Goal: Task Accomplishment & Management: Manage account settings

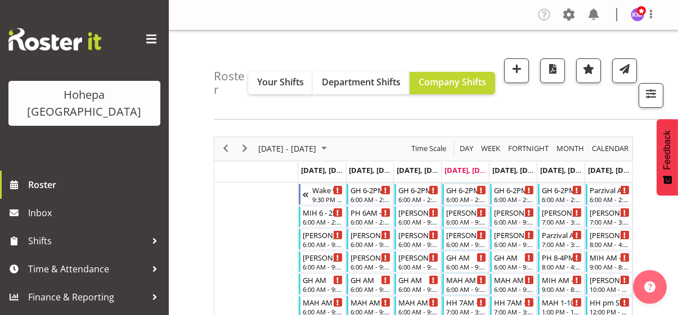
click at [152, 42] on span at bounding box center [151, 39] width 18 height 18
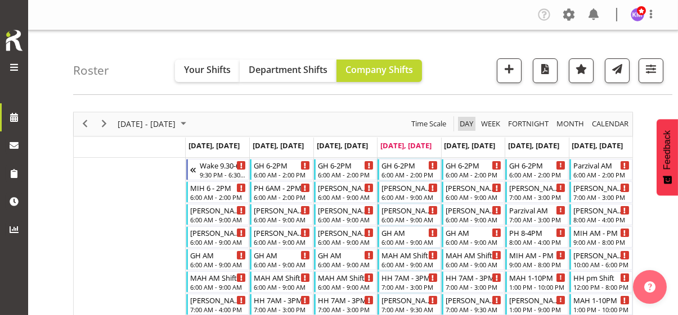
click at [465, 125] on span "Day" at bounding box center [466, 124] width 16 height 14
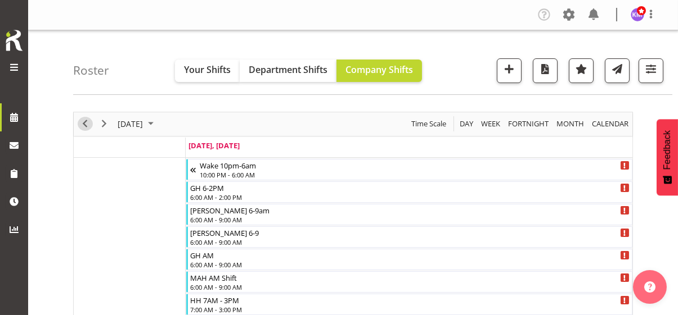
click at [83, 123] on span "Previous" at bounding box center [84, 124] width 13 height 14
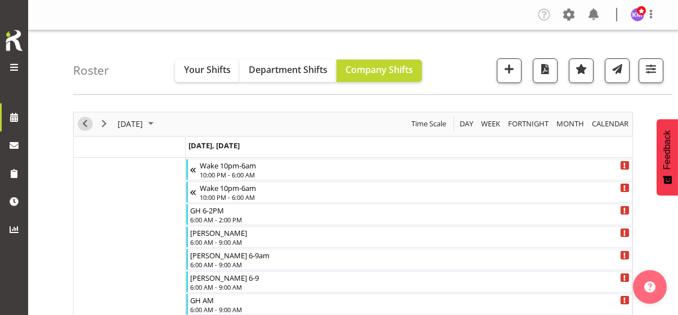
click at [82, 122] on span "Previous" at bounding box center [84, 124] width 13 height 14
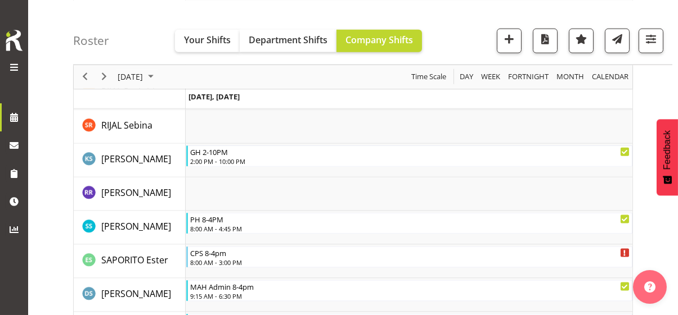
scroll to position [3093, 0]
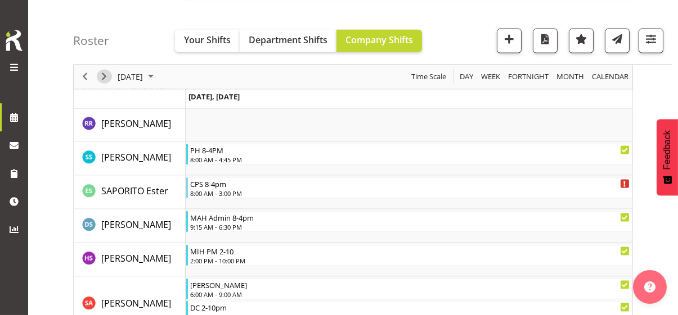
click at [103, 77] on span "Next" at bounding box center [103, 77] width 13 height 14
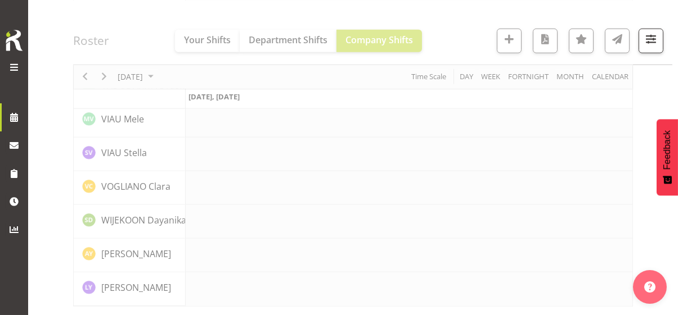
scroll to position [2617, 0]
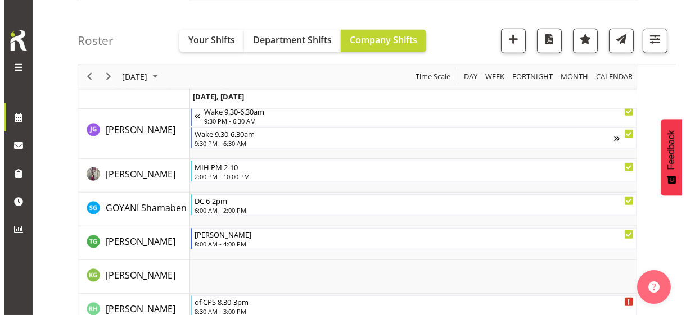
scroll to position [1503, 0]
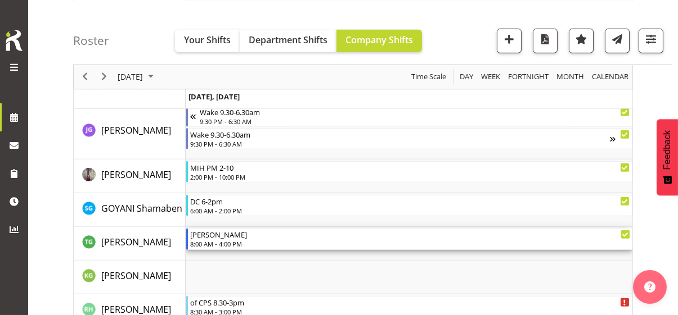
click at [237, 244] on div "8:00 AM - 4:00 PM" at bounding box center [410, 244] width 440 height 9
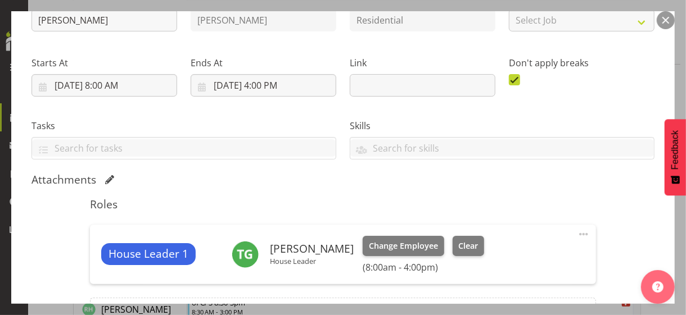
scroll to position [169, 0]
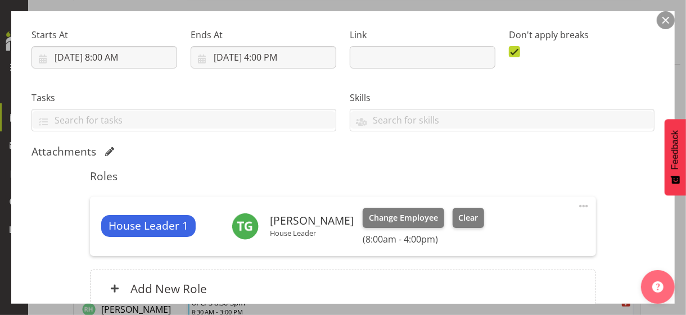
click at [577, 205] on span at bounding box center [583, 206] width 13 height 13
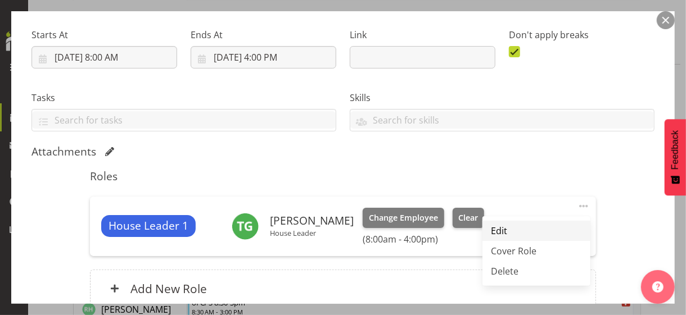
click at [506, 226] on link "Edit" at bounding box center [537, 231] width 108 height 20
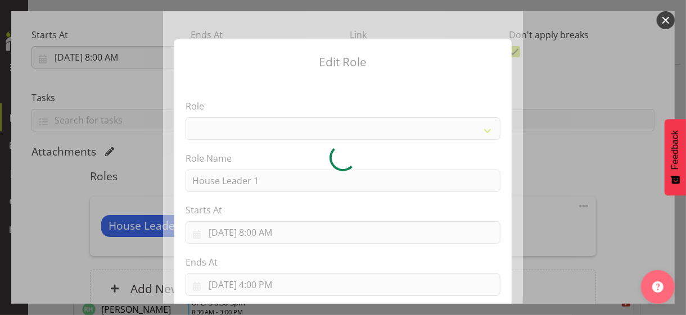
select select "1092"
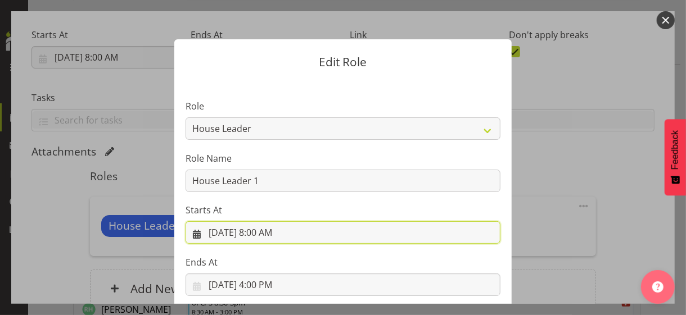
click at [260, 232] on input "[DATE] 8:00 AM" at bounding box center [343, 233] width 315 height 22
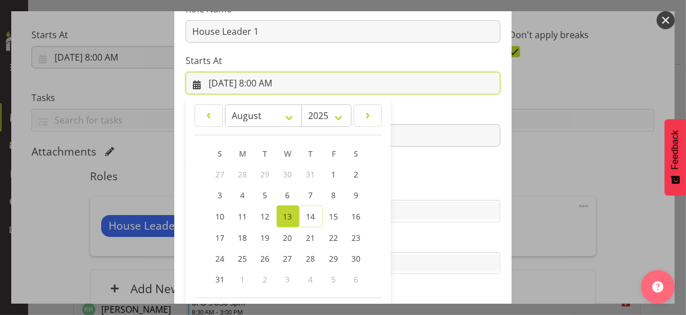
scroll to position [195, 0]
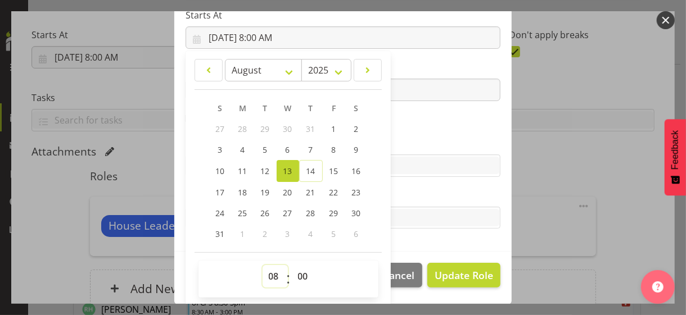
click at [268, 270] on select "00 01 02 03 04 05 06 07 08 09 10 11 12 13 14 15 16 17 18 19 20 21 22 23" at bounding box center [275, 276] width 25 height 22
select select "7"
click at [263, 265] on select "00 01 02 03 04 05 06 07 08 09 10 11 12 13 14 15 16 17 18 19 20 21 22 23" at bounding box center [275, 276] width 25 height 22
type input "[DATE] 7:00 AM"
drag, startPoint x: 297, startPoint y: 274, endPoint x: 298, endPoint y: 265, distance: 9.6
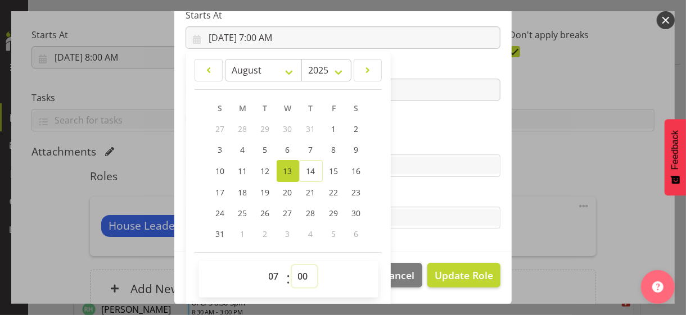
click at [297, 273] on select "00 01 02 03 04 05 06 07 08 09 10 11 12 13 14 15 16 17 18 19 20 21 22 23 24 25 2…" at bounding box center [304, 276] width 25 height 22
select select "30"
click at [292, 265] on select "00 01 02 03 04 05 06 07 08 09 10 11 12 13 14 15 16 17 18 19 20 21 22 23 24 25 2…" at bounding box center [304, 276] width 25 height 22
type input "[DATE] 7:30 AM"
click at [399, 192] on label "Tasks" at bounding box center [343, 195] width 315 height 13
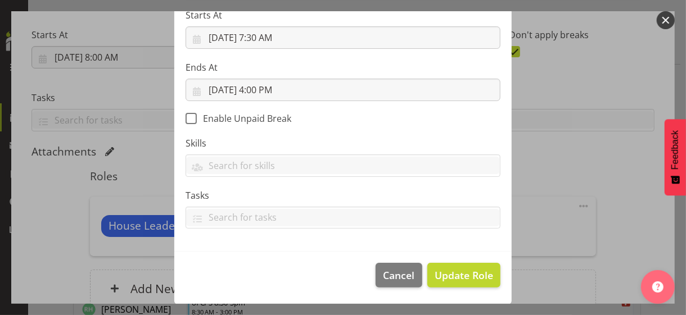
scroll to position [195, 0]
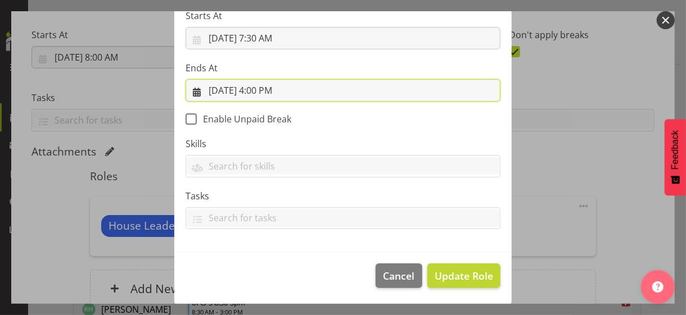
drag, startPoint x: 269, startPoint y: 88, endPoint x: 282, endPoint y: 107, distance: 23.9
click at [269, 88] on input "[DATE] 4:00 PM" at bounding box center [343, 90] width 315 height 22
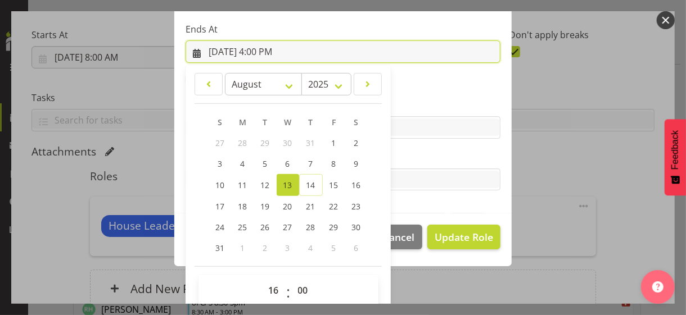
scroll to position [248, 0]
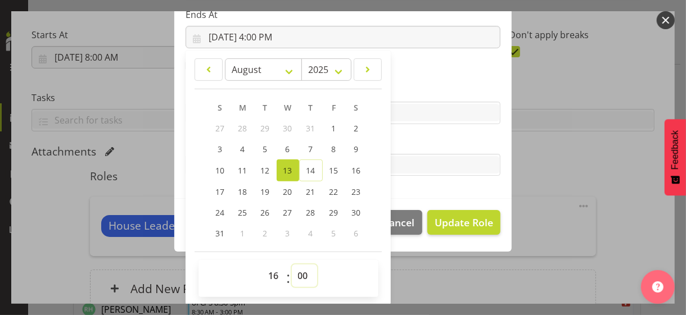
drag, startPoint x: 298, startPoint y: 275, endPoint x: 298, endPoint y: 264, distance: 10.7
click at [298, 274] on select "00 01 02 03 04 05 06 07 08 09 10 11 12 13 14 15 16 17 18 19 20 21 22 23 24 25 2…" at bounding box center [304, 276] width 25 height 22
select select "30"
click at [292, 265] on select "00 01 02 03 04 05 06 07 08 09 10 11 12 13 14 15 16 17 18 19 20 21 22 23 24 25 2…" at bounding box center [304, 276] width 25 height 22
type input "[DATE] 4:30 PM"
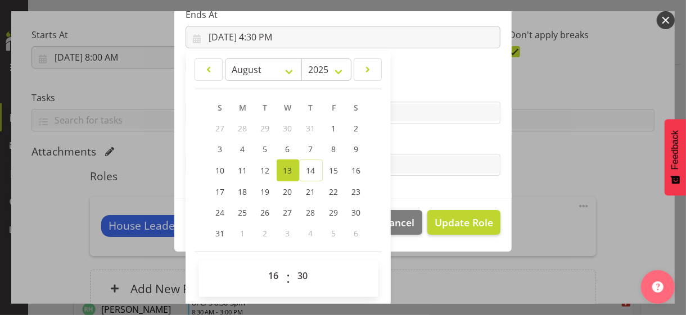
click at [395, 142] on label "Tasks" at bounding box center [343, 142] width 315 height 13
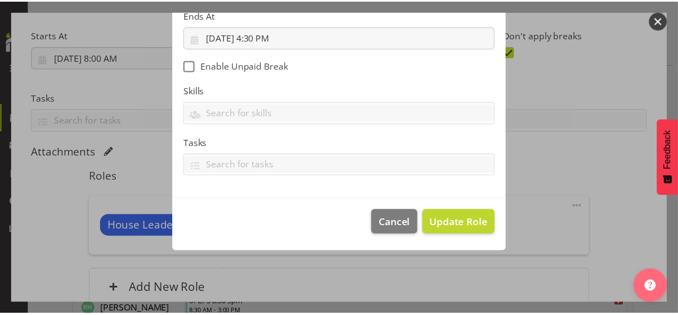
scroll to position [195, 0]
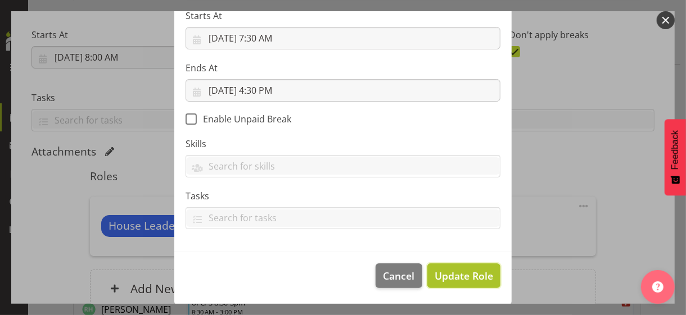
click at [452, 269] on span "Update Role" at bounding box center [464, 276] width 58 height 15
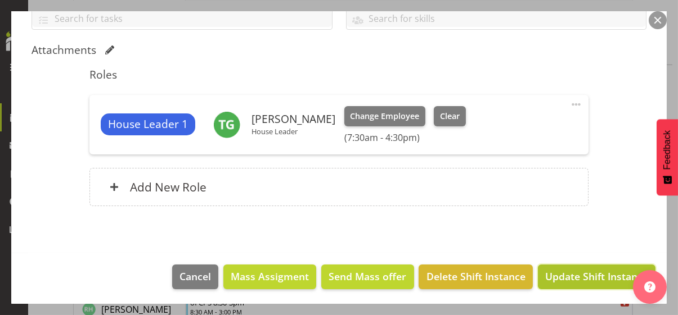
click at [573, 274] on span "Update Shift Instance" at bounding box center [596, 276] width 103 height 15
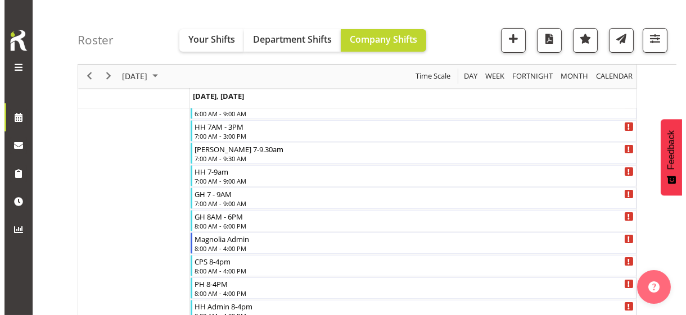
scroll to position [97, 0]
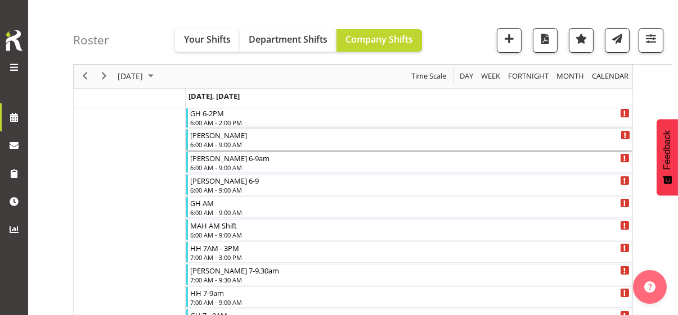
click at [228, 142] on div "6:00 AM - 9:00 AM" at bounding box center [410, 144] width 440 height 9
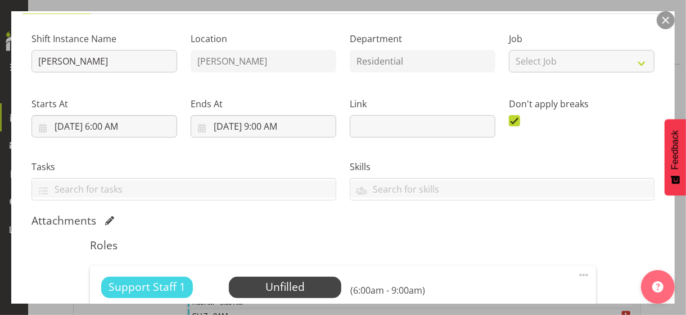
scroll to position [225, 0]
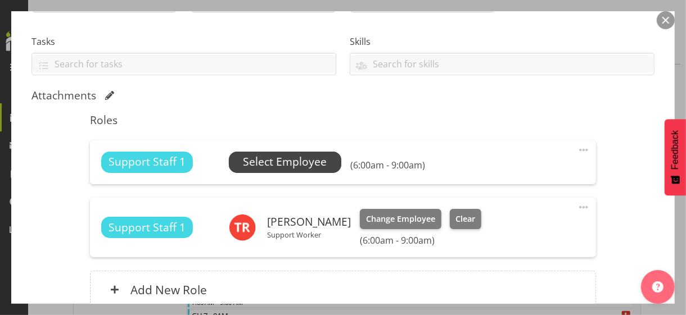
click at [260, 164] on span "Select Employee" at bounding box center [285, 162] width 84 height 16
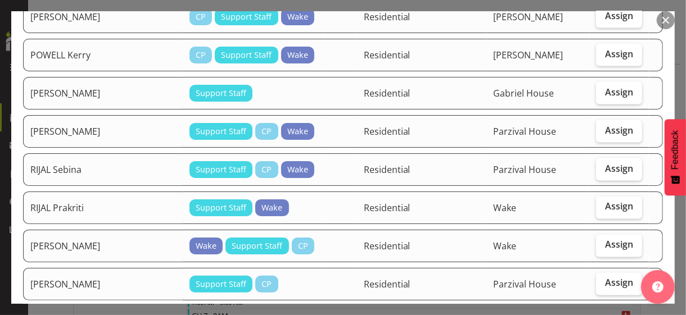
scroll to position [900, 0]
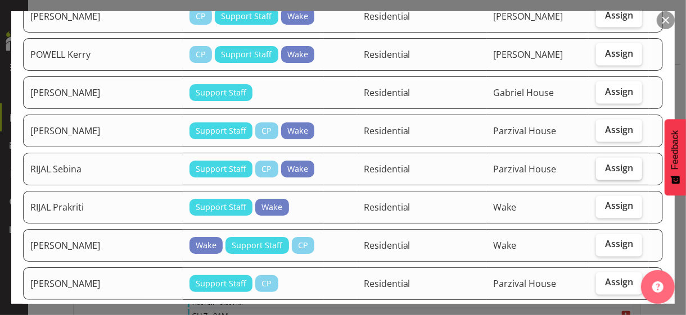
click at [603, 170] on label "Assign" at bounding box center [619, 169] width 46 height 22
click at [603, 170] on input "Assign" at bounding box center [599, 168] width 7 height 7
checkbox input "true"
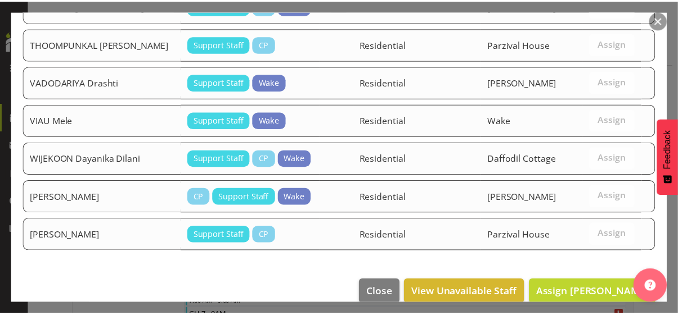
scroll to position [1386, 0]
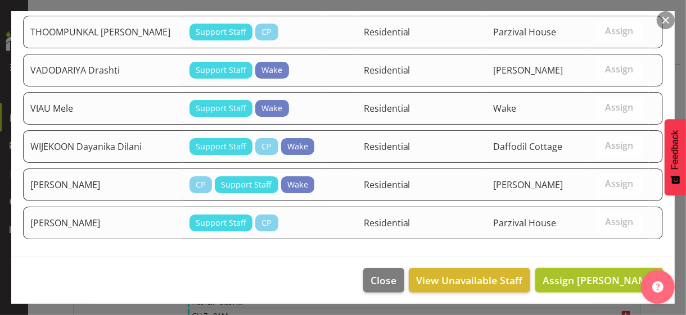
click at [598, 276] on span "Assign [PERSON_NAME]" at bounding box center [600, 280] width 114 height 13
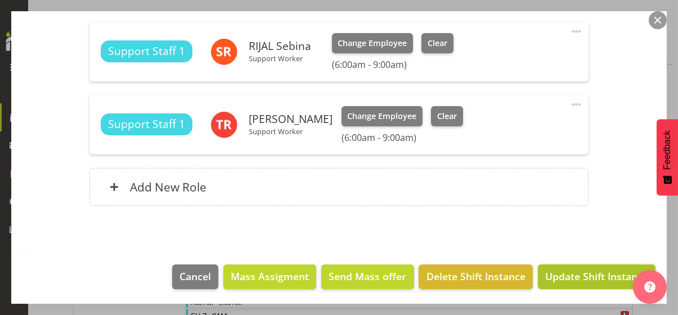
click at [591, 269] on span "Update Shift Instance" at bounding box center [596, 276] width 103 height 15
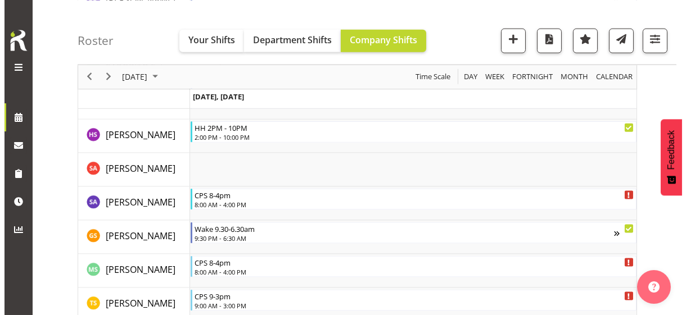
scroll to position [2950, 0]
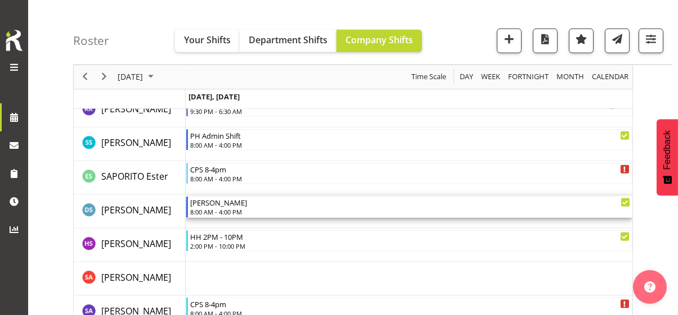
click at [224, 209] on div "8:00 AM - 4:00 PM" at bounding box center [410, 212] width 440 height 9
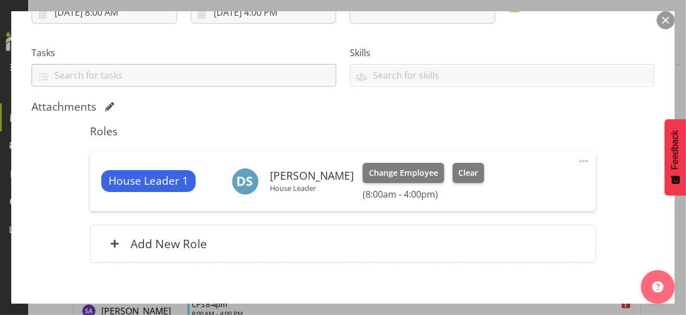
scroll to position [225, 0]
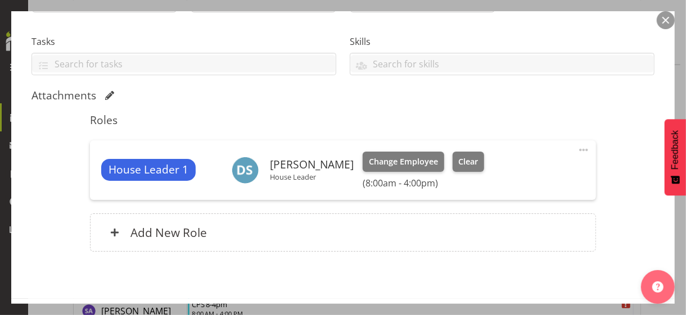
click at [577, 147] on span at bounding box center [583, 149] width 13 height 13
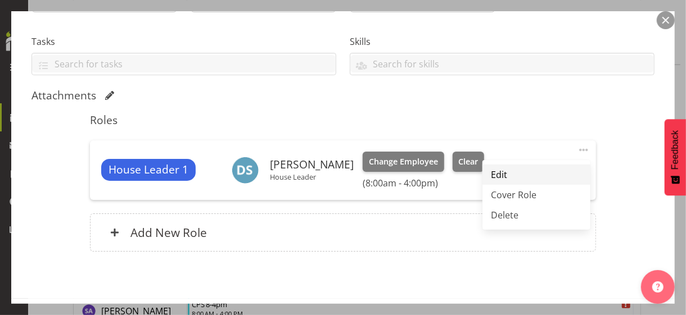
click at [496, 172] on link "Edit" at bounding box center [537, 175] width 108 height 20
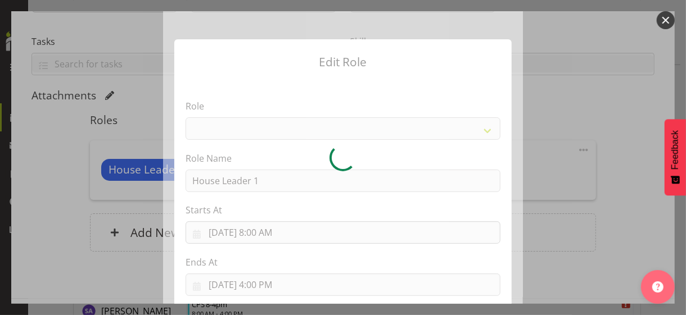
select select "1092"
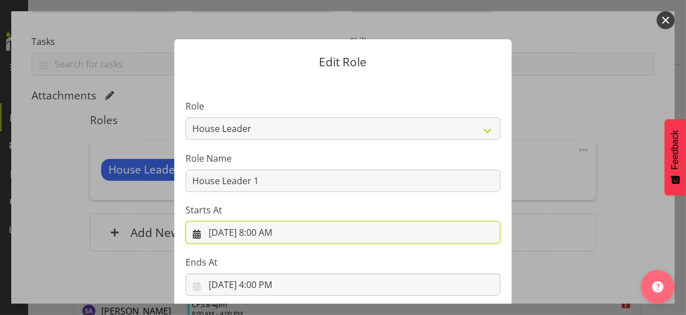
click at [264, 232] on input "[DATE] 8:00 AM" at bounding box center [343, 233] width 315 height 22
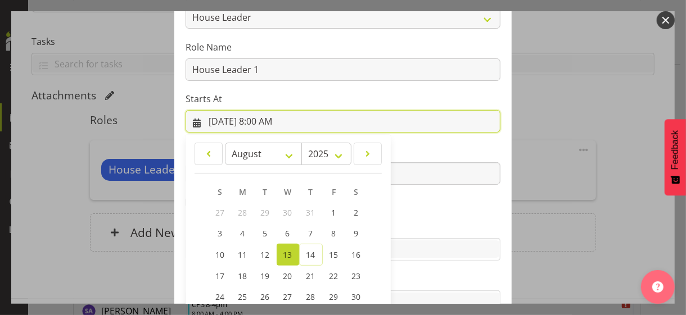
scroll to position [195, 0]
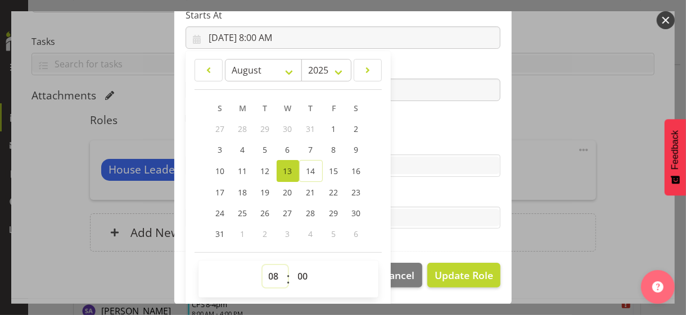
drag, startPoint x: 269, startPoint y: 272, endPoint x: 267, endPoint y: 264, distance: 8.1
click at [268, 270] on select "00 01 02 03 04 05 06 07 08 09 10 11 12 13 14 15 16 17 18 19 20 21 22 23" at bounding box center [275, 276] width 25 height 22
select select "9"
click at [263, 265] on select "00 01 02 03 04 05 06 07 08 09 10 11 12 13 14 15 16 17 18 19 20 21 22 23" at bounding box center [275, 276] width 25 height 22
type input "[DATE] 9:00 AM"
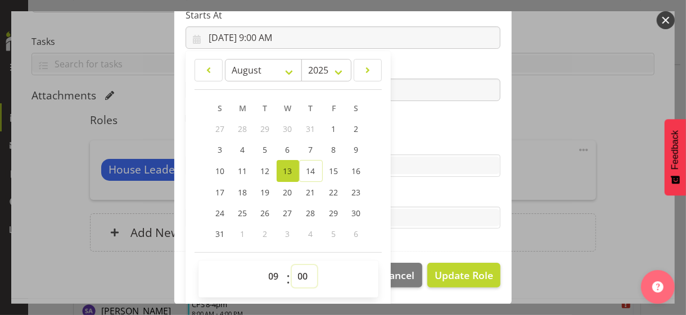
drag, startPoint x: 299, startPoint y: 273, endPoint x: 299, endPoint y: 265, distance: 7.9
click at [299, 273] on select "00 01 02 03 04 05 06 07 08 09 10 11 12 13 14 15 16 17 18 19 20 21 22 23 24 25 2…" at bounding box center [304, 276] width 25 height 22
select select "15"
click at [292, 265] on select "00 01 02 03 04 05 06 07 08 09 10 11 12 13 14 15 16 17 18 19 20 21 22 23 24 25 2…" at bounding box center [304, 276] width 25 height 22
type input "[DATE] 9:15 AM"
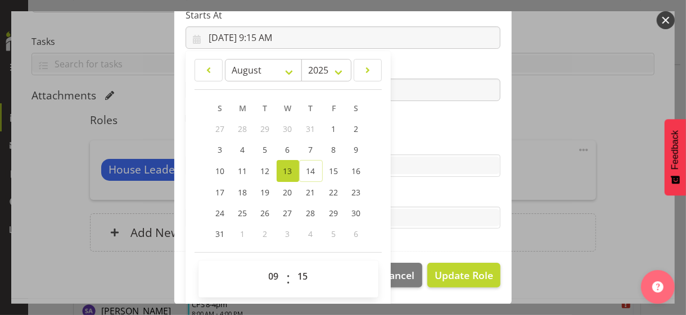
click at [409, 137] on label "Skills" at bounding box center [343, 143] width 315 height 13
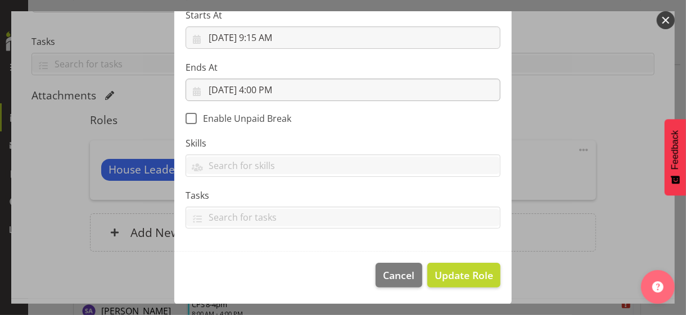
scroll to position [195, 0]
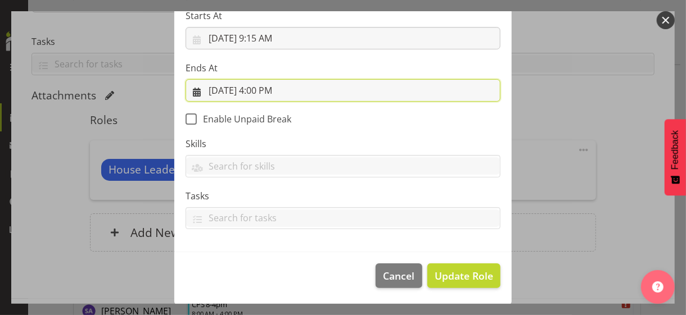
click at [267, 89] on input "[DATE] 4:00 PM" at bounding box center [343, 90] width 315 height 22
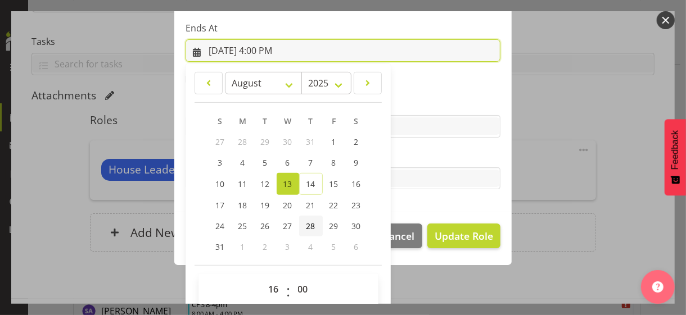
scroll to position [248, 0]
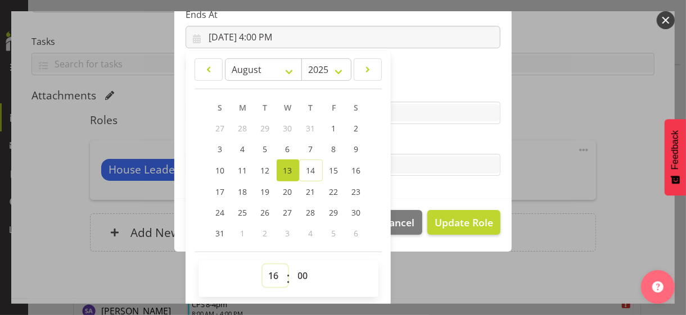
drag, startPoint x: 269, startPoint y: 274, endPoint x: 270, endPoint y: 268, distance: 6.8
click at [269, 274] on select "00 01 02 03 04 05 06 07 08 09 10 11 12 13 14 15 16 17 18 19 20 21 22 23" at bounding box center [275, 276] width 25 height 22
select select "18"
click at [263, 265] on select "00 01 02 03 04 05 06 07 08 09 10 11 12 13 14 15 16 17 18 19 20 21 22 23" at bounding box center [275, 276] width 25 height 22
type input "[DATE] 6:00 PM"
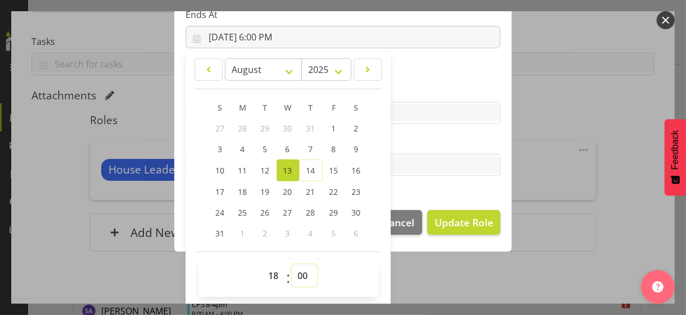
drag, startPoint x: 296, startPoint y: 274, endPoint x: 295, endPoint y: 265, distance: 9.0
click at [296, 272] on select "00 01 02 03 04 05 06 07 08 09 10 11 12 13 14 15 16 17 18 19 20 21 22 23 24 25 2…" at bounding box center [304, 276] width 25 height 22
select select "30"
click at [292, 265] on select "00 01 02 03 04 05 06 07 08 09 10 11 12 13 14 15 16 17 18 19 20 21 22 23 24 25 2…" at bounding box center [304, 276] width 25 height 22
type input "[DATE] 6:30 PM"
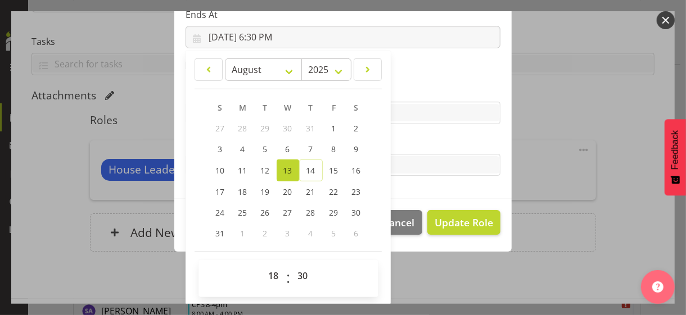
click at [401, 139] on label "Tasks" at bounding box center [343, 142] width 315 height 13
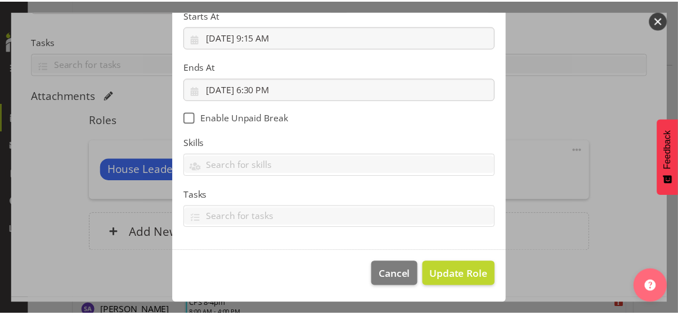
scroll to position [195, 0]
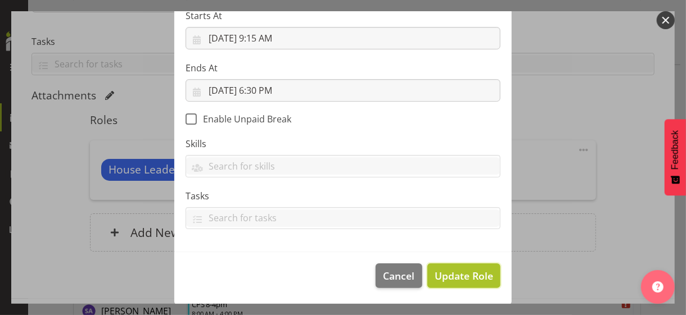
click at [457, 273] on span "Update Role" at bounding box center [464, 276] width 58 height 15
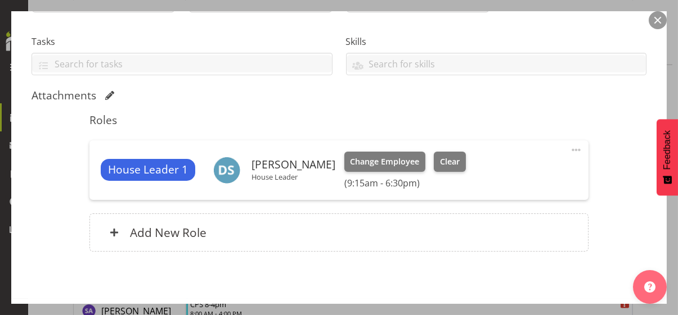
scroll to position [271, 0]
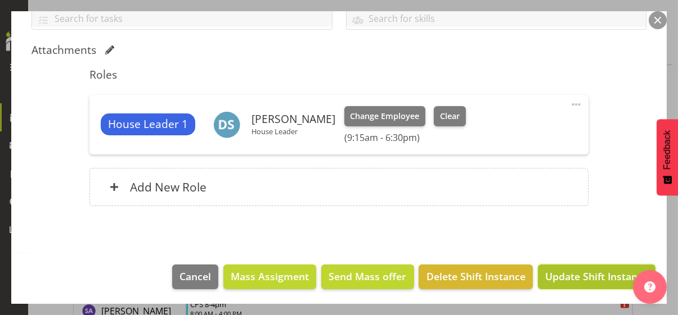
click at [552, 277] on span "Update Shift Instance" at bounding box center [596, 276] width 103 height 15
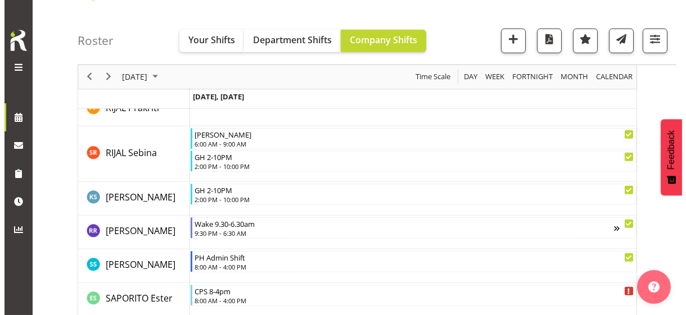
scroll to position [2838, 0]
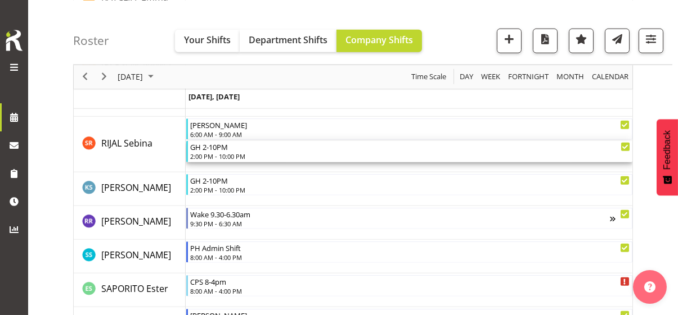
click at [216, 150] on div "GH 2-10PM" at bounding box center [410, 146] width 440 height 11
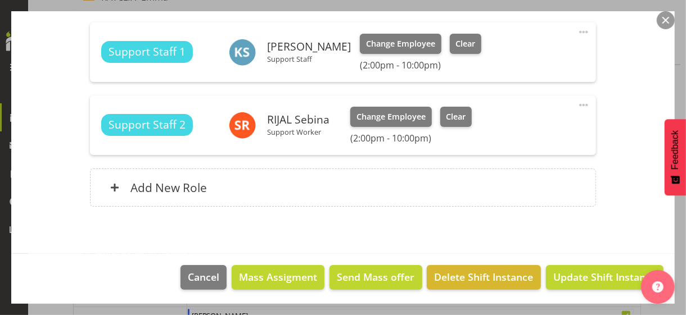
scroll to position [389, 0]
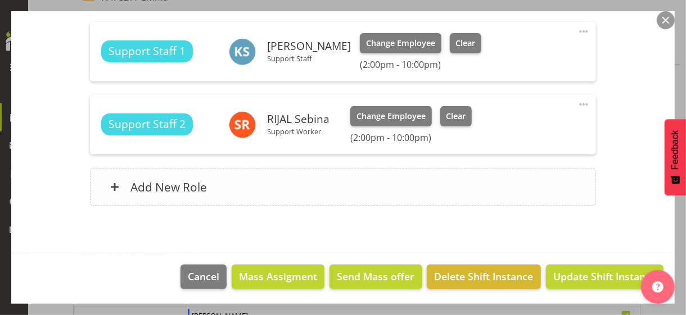
click at [244, 188] on div "Add New Role" at bounding box center [343, 187] width 506 height 38
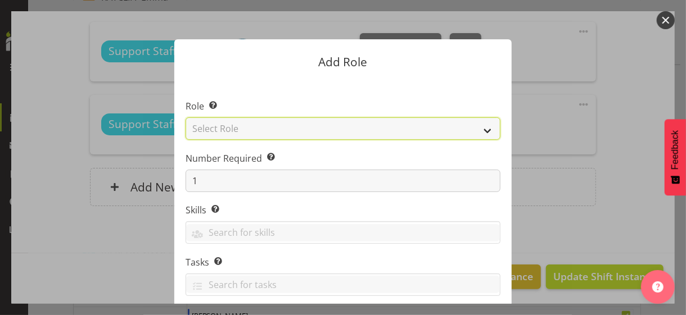
click at [231, 129] on select "Select Role CP House Leader Support Staff Wake" at bounding box center [343, 129] width 315 height 22
select select "1091"
click at [186, 118] on select "Select Role CP House Leader Support Staff Wake" at bounding box center [343, 129] width 315 height 22
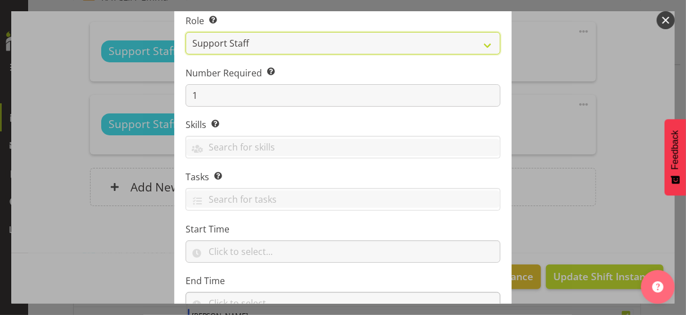
scroll to position [169, 0]
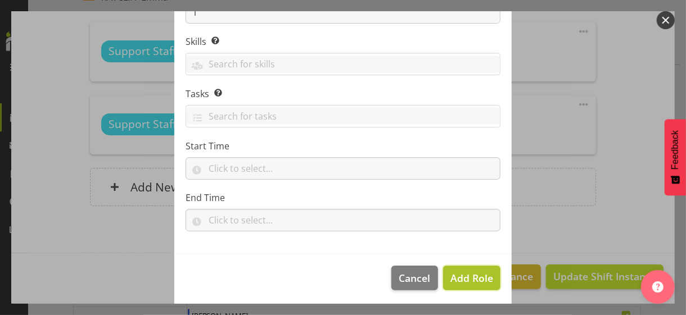
click at [457, 276] on span "Add Role" at bounding box center [471, 278] width 43 height 13
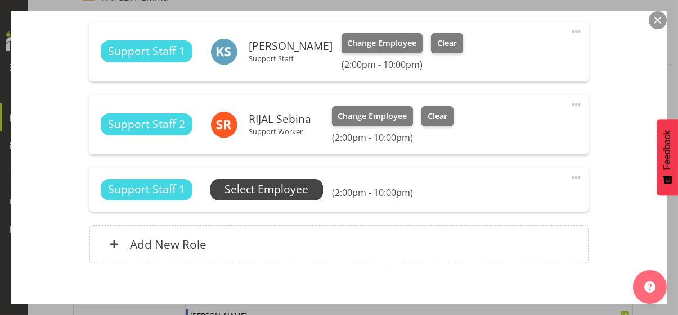
click at [277, 190] on span "Select Employee" at bounding box center [266, 190] width 84 height 16
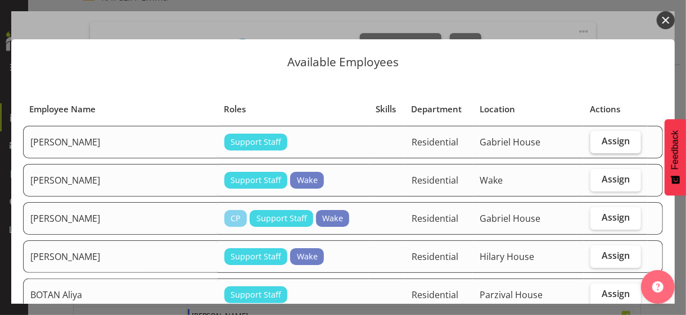
click at [592, 146] on label "Assign" at bounding box center [616, 142] width 51 height 22
click at [592, 145] on input "Assign" at bounding box center [594, 141] width 7 height 7
checkbox input "true"
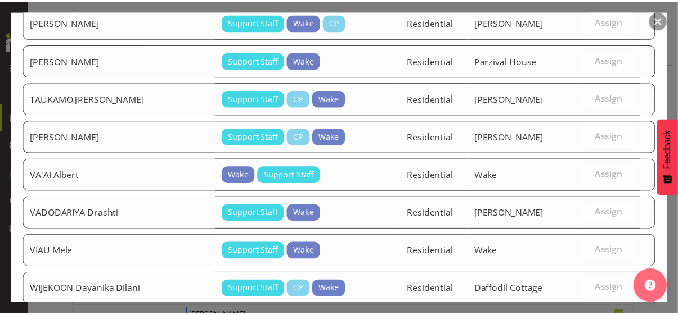
scroll to position [1087, 0]
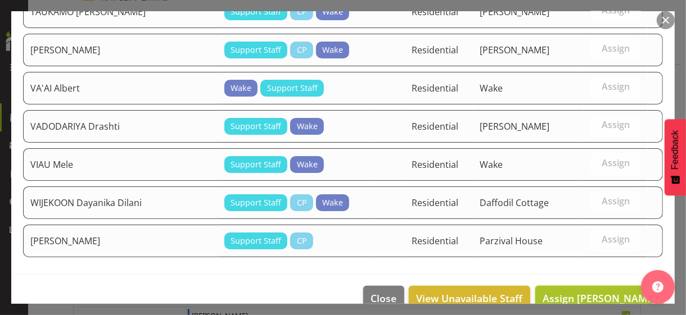
click at [588, 292] on span "Assign [PERSON_NAME]" at bounding box center [600, 298] width 114 height 13
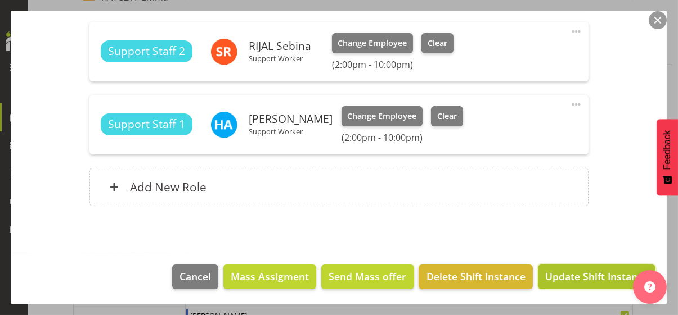
click at [582, 277] on span "Update Shift Instance" at bounding box center [596, 276] width 103 height 15
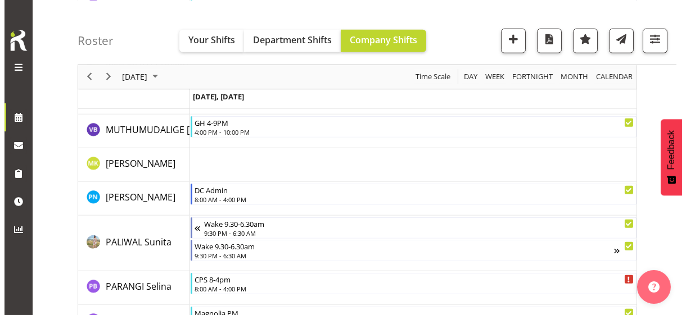
scroll to position [2388, 0]
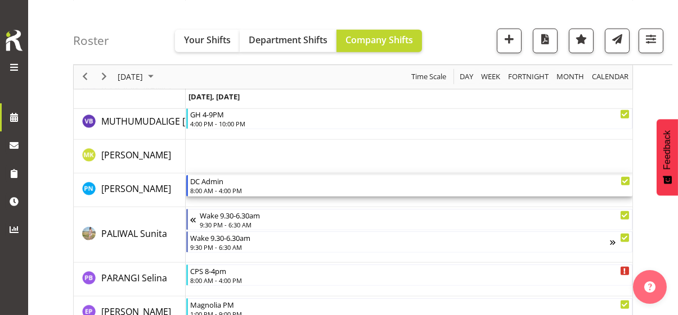
click at [227, 191] on div "8:00 AM - 4:00 PM" at bounding box center [410, 190] width 440 height 9
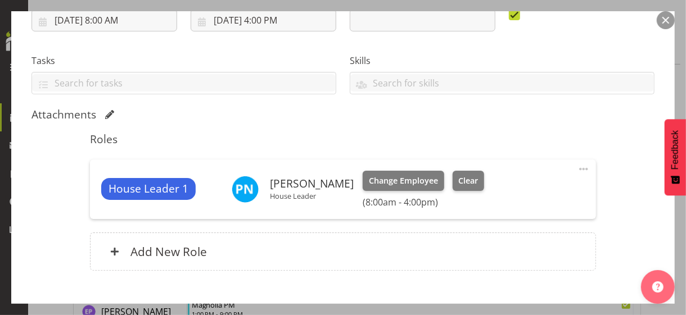
scroll to position [271, 0]
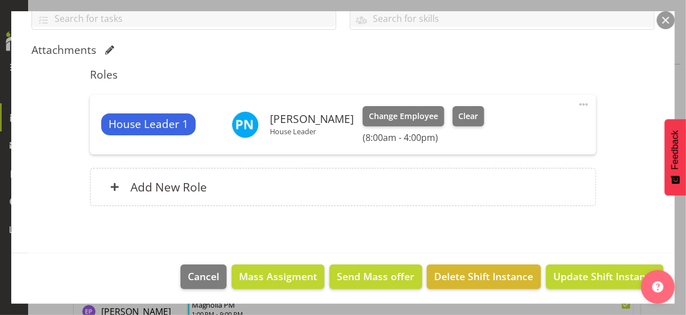
drag, startPoint x: 575, startPoint y: 101, endPoint x: 556, endPoint y: 110, distance: 21.1
click at [577, 101] on span at bounding box center [583, 104] width 13 height 13
click at [494, 124] on link "Edit" at bounding box center [537, 129] width 108 height 20
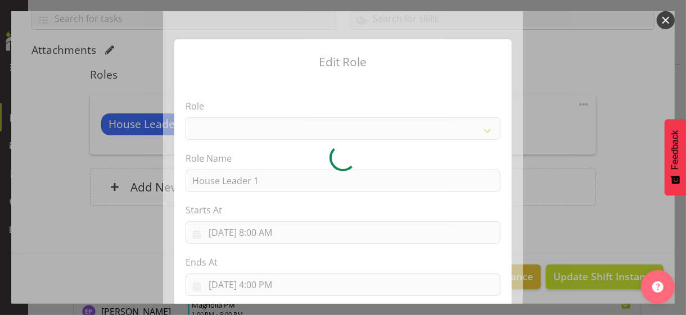
select select "1092"
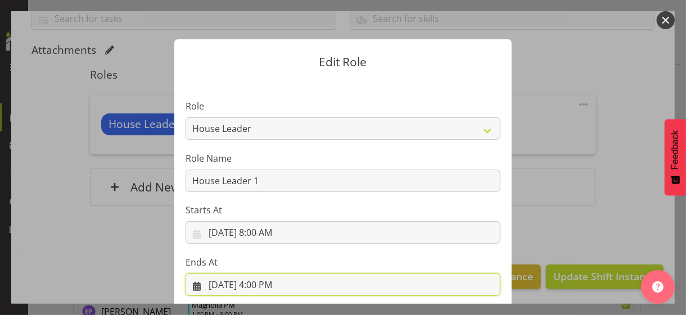
click at [262, 285] on input "[DATE] 4:00 PM" at bounding box center [343, 285] width 315 height 22
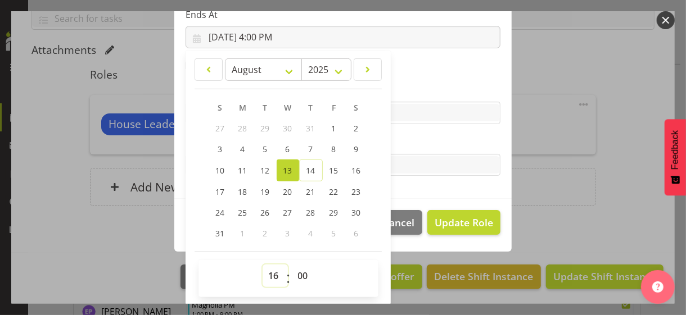
click at [267, 269] on select "00 01 02 03 04 05 06 07 08 09 10 11 12 13 14 15 16 17 18 19 20 21 22 23" at bounding box center [275, 276] width 25 height 22
select select "17"
click at [263, 265] on select "00 01 02 03 04 05 06 07 08 09 10 11 12 13 14 15 16 17 18 19 20 21 22 23" at bounding box center [275, 276] width 25 height 22
type input "[DATE] 5:00 PM"
click at [411, 142] on label "Tasks" at bounding box center [343, 142] width 315 height 13
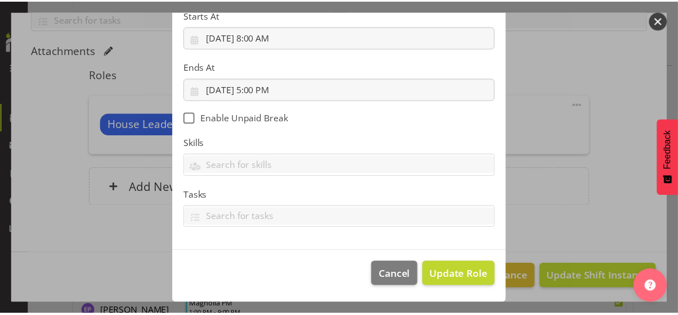
scroll to position [195, 0]
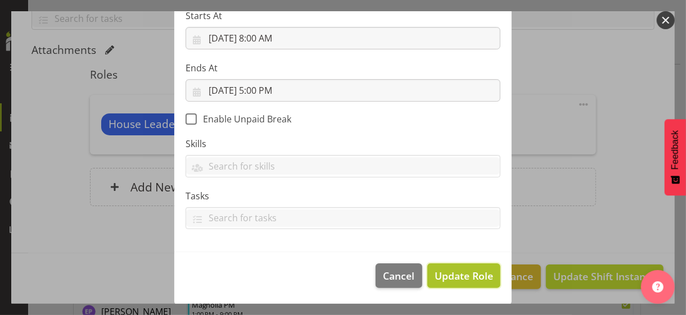
click at [454, 269] on span "Update Role" at bounding box center [464, 276] width 58 height 15
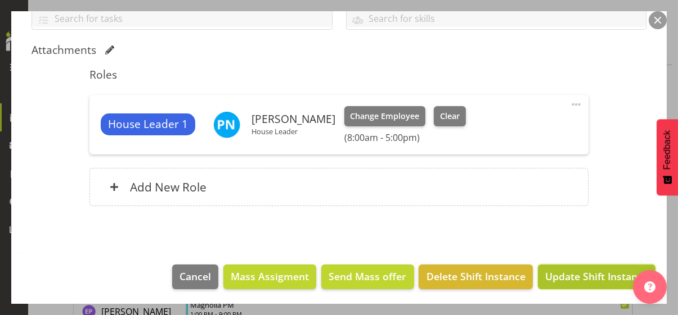
click at [552, 277] on span "Update Shift Instance" at bounding box center [596, 276] width 103 height 15
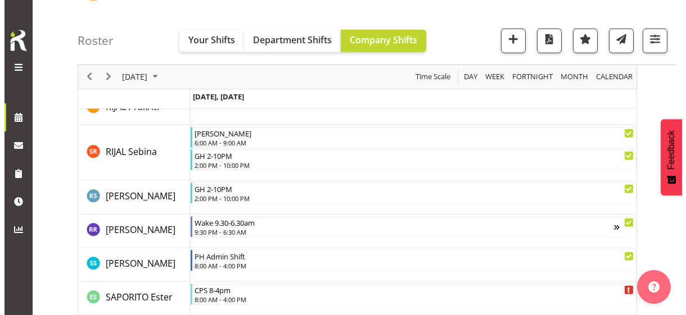
scroll to position [2838, 0]
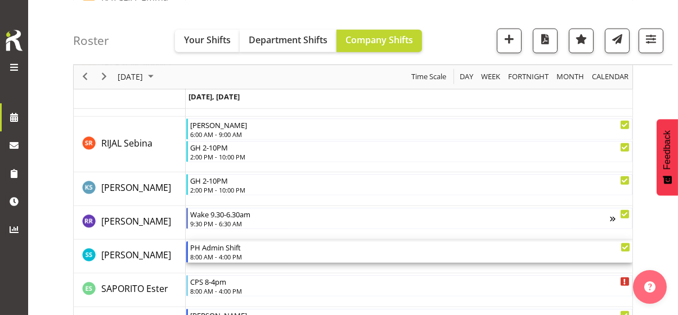
click at [231, 254] on div "8:00 AM - 4:00 PM" at bounding box center [410, 257] width 440 height 9
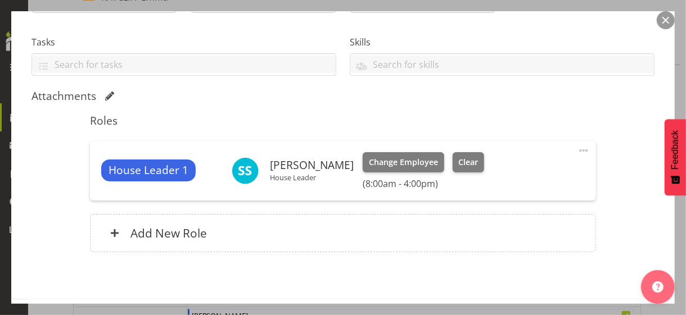
scroll to position [225, 0]
click at [577, 147] on span at bounding box center [583, 149] width 13 height 13
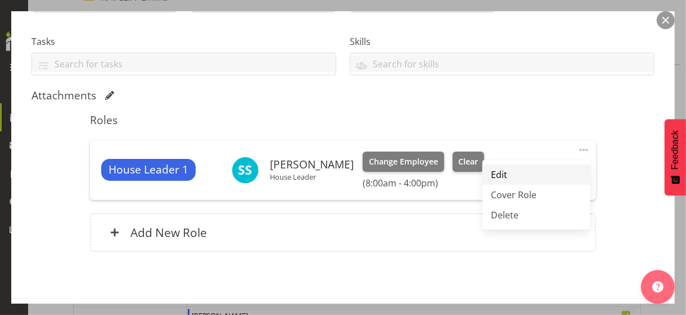
click at [492, 172] on link "Edit" at bounding box center [537, 175] width 108 height 20
select select "7"
select select "2025"
select select "8"
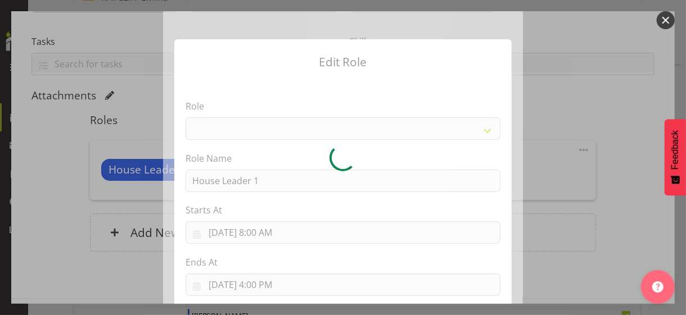
select select "1092"
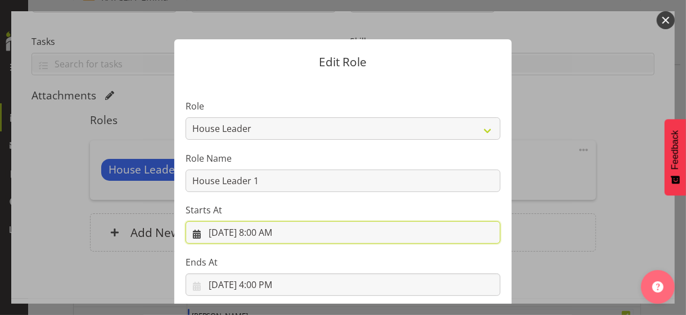
click at [264, 237] on input "[DATE] 8:00 AM" at bounding box center [343, 233] width 315 height 22
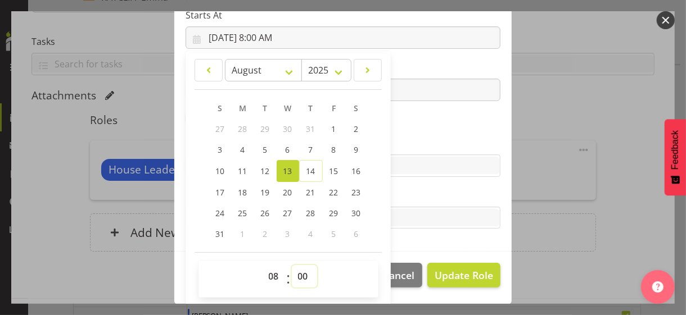
drag, startPoint x: 295, startPoint y: 276, endPoint x: 293, endPoint y: 266, distance: 10.4
click at [295, 274] on select "00 01 02 03 04 05 06 07 08 09 10 11 12 13 14 15 16 17 18 19 20 21 22 23 24 25 2…" at bounding box center [304, 276] width 25 height 22
select select "30"
click at [292, 265] on select "00 01 02 03 04 05 06 07 08 09 10 11 12 13 14 15 16 17 18 19 20 21 22 23 24 25 2…" at bounding box center [304, 276] width 25 height 22
type input "[DATE] 8:30 AM"
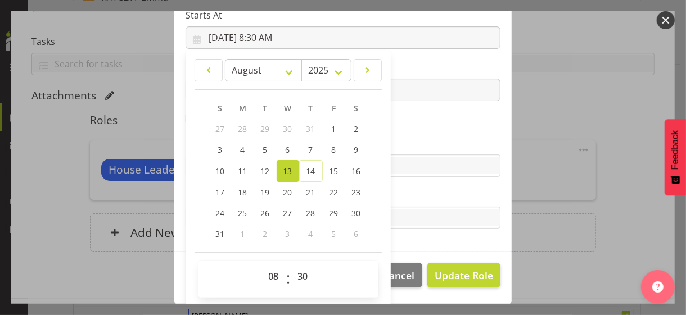
click at [404, 142] on label "Skills" at bounding box center [343, 143] width 315 height 13
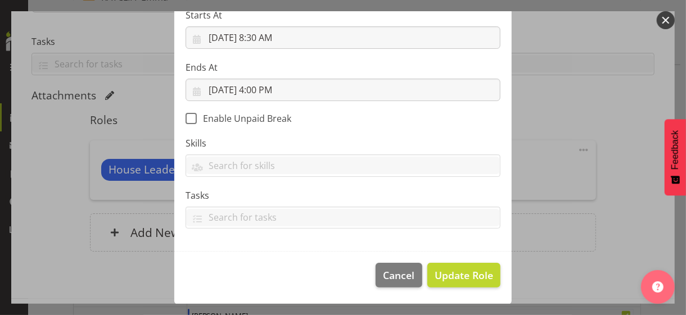
scroll to position [195, 0]
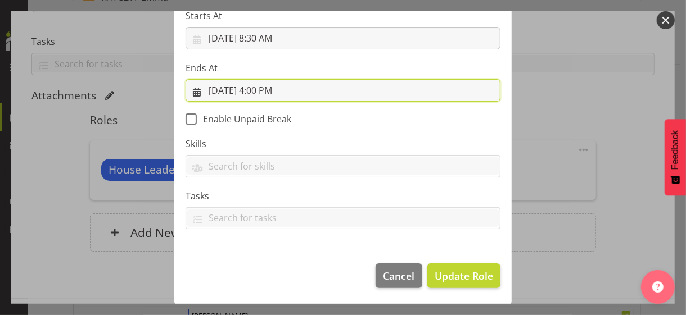
click at [263, 87] on input "[DATE] 4:00 PM" at bounding box center [343, 90] width 315 height 22
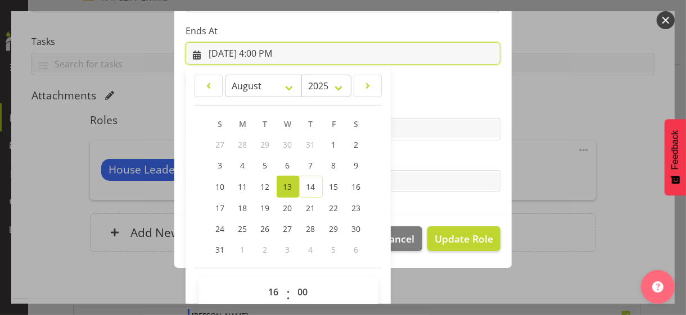
scroll to position [248, 0]
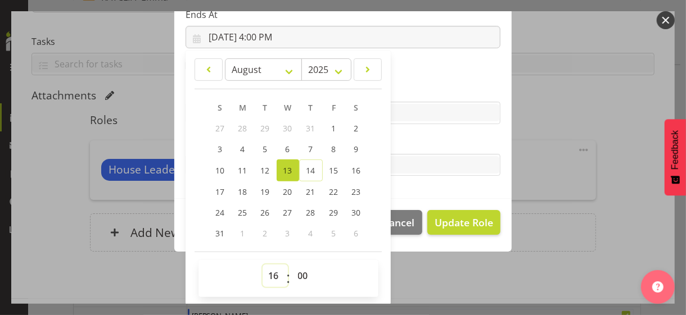
drag, startPoint x: 268, startPoint y: 272, endPoint x: 268, endPoint y: 265, distance: 6.8
click at [268, 271] on select "00 01 02 03 04 05 06 07 08 09 10 11 12 13 14 15 16 17 18 19 20 21 22 23" at bounding box center [275, 276] width 25 height 22
select select "17"
click at [263, 265] on select "00 01 02 03 04 05 06 07 08 09 10 11 12 13 14 15 16 17 18 19 20 21 22 23" at bounding box center [275, 276] width 25 height 22
type input "[DATE] 5:00 PM"
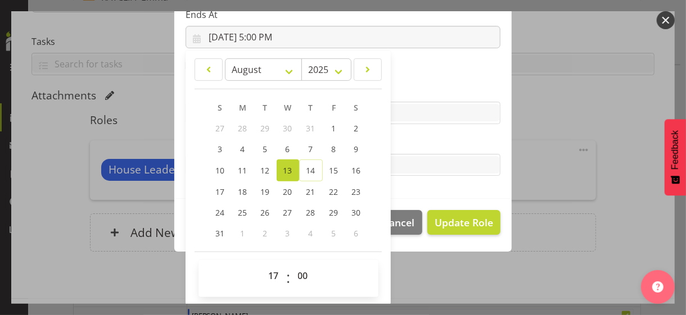
drag, startPoint x: 403, startPoint y: 147, endPoint x: 412, endPoint y: 156, distance: 12.7
click at [403, 147] on label "Tasks" at bounding box center [343, 142] width 315 height 13
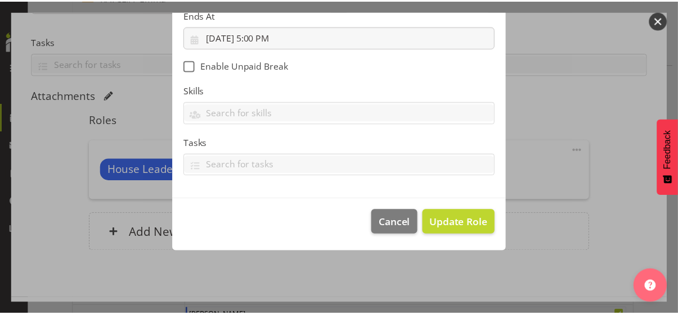
scroll to position [195, 0]
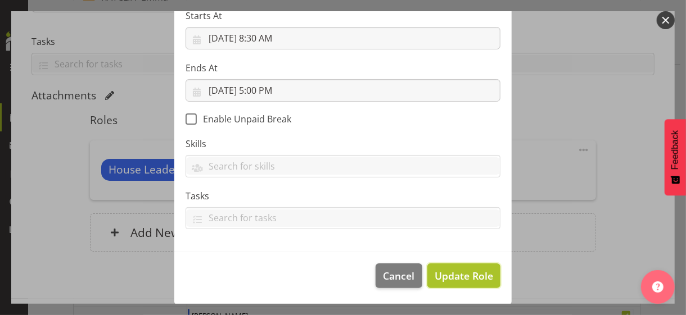
click at [465, 271] on span "Update Role" at bounding box center [464, 276] width 58 height 15
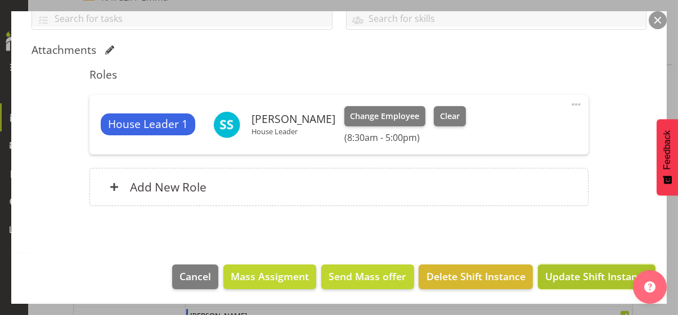
click at [570, 273] on span "Update Shift Instance" at bounding box center [596, 276] width 103 height 15
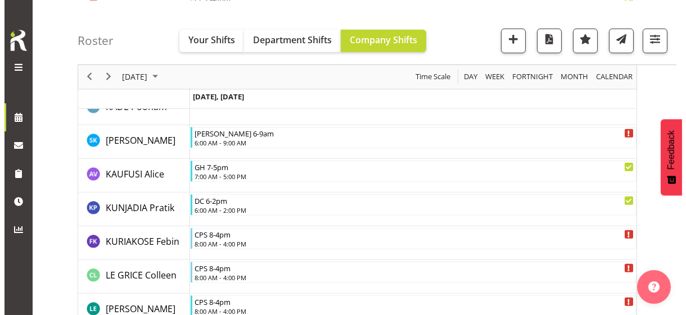
scroll to position [2838, 0]
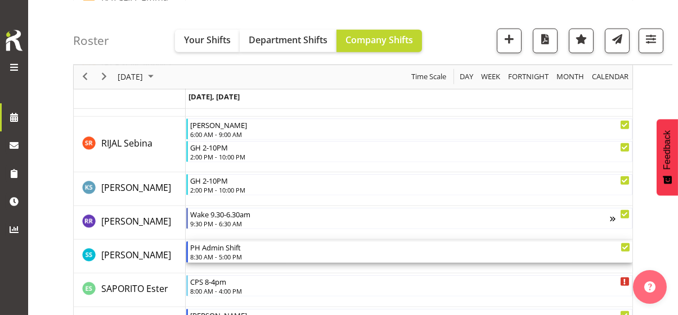
click at [218, 256] on div "8:30 AM - 5:00 PM" at bounding box center [410, 257] width 440 height 9
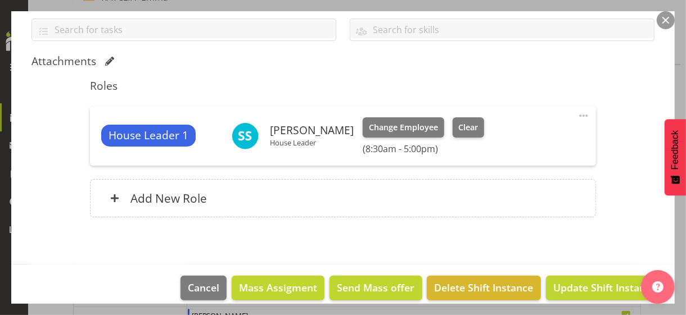
scroll to position [271, 0]
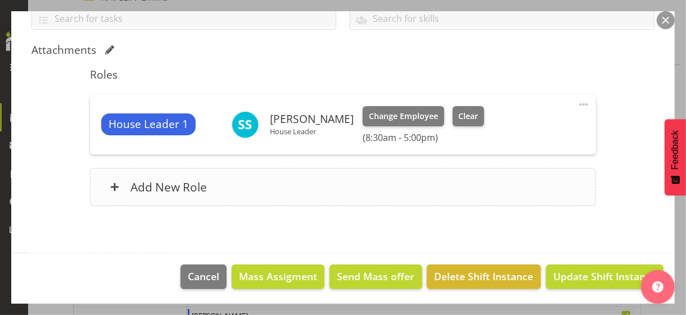
click at [241, 191] on div "Add New Role" at bounding box center [343, 187] width 506 height 38
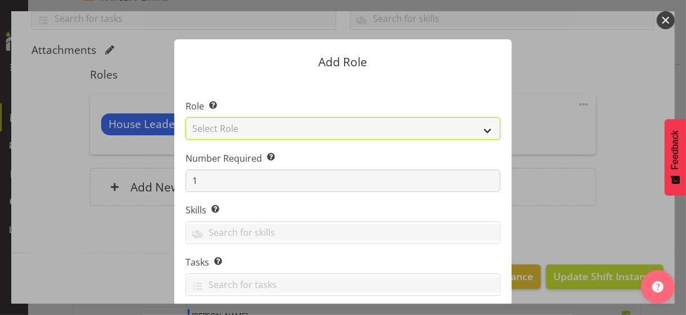
click at [230, 125] on select "Select Role CP House Leader Support Staff Wake" at bounding box center [343, 129] width 315 height 22
select select "1091"
click at [186, 118] on select "Select Role CP House Leader Support Staff Wake" at bounding box center [343, 129] width 315 height 22
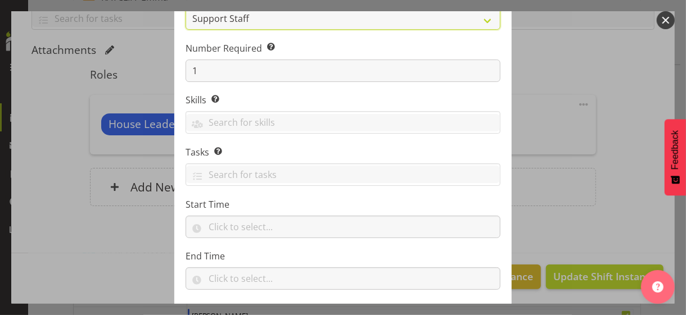
scroll to position [171, 0]
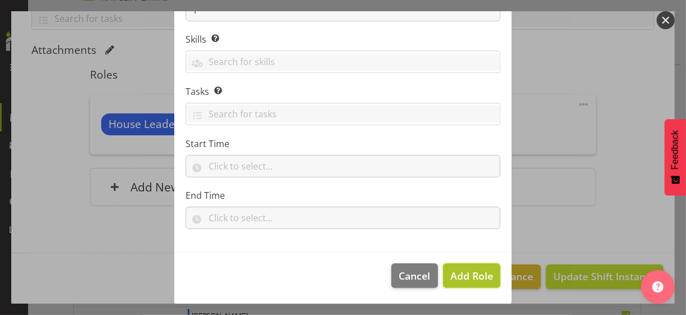
click at [467, 280] on span "Add Role" at bounding box center [471, 275] width 43 height 13
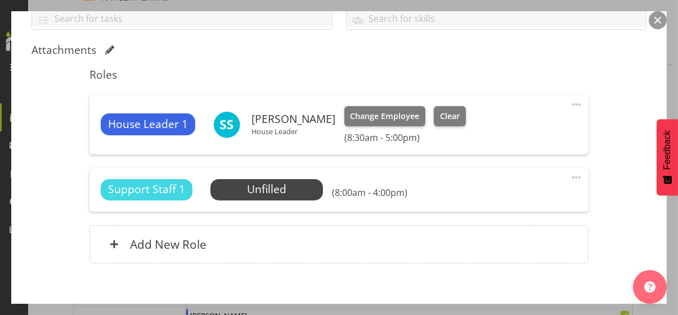
click at [569, 176] on span at bounding box center [575, 177] width 13 height 13
click at [493, 199] on link "Edit" at bounding box center [529, 202] width 108 height 20
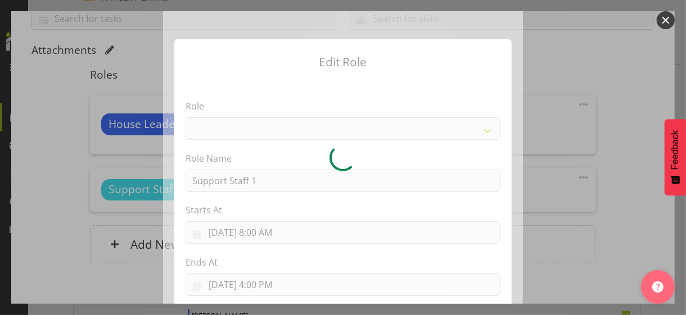
select select "1091"
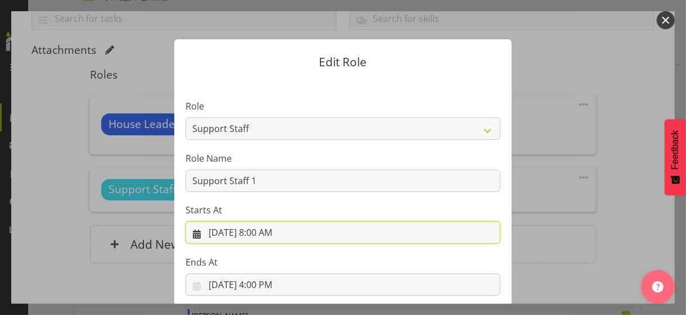
click at [269, 234] on input "[DATE] 8:00 AM" at bounding box center [343, 233] width 315 height 22
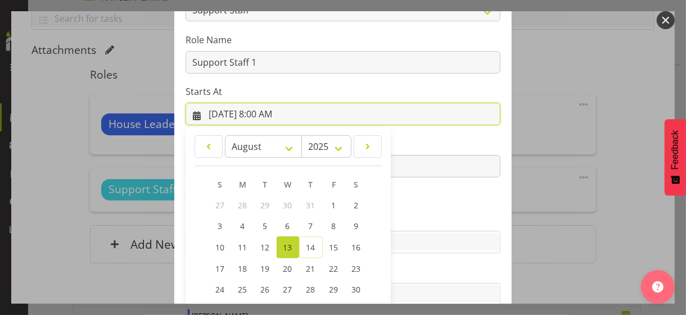
scroll to position [195, 0]
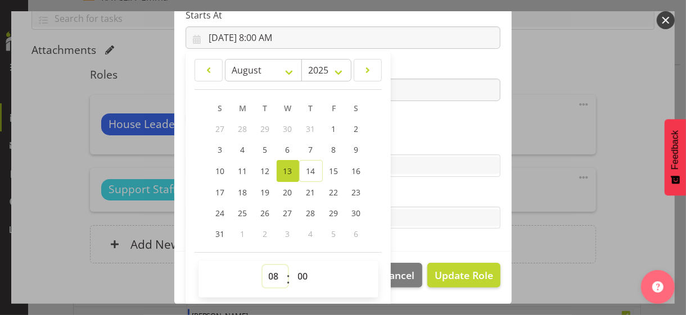
click at [269, 274] on select "00 01 02 03 04 05 06 07 08 09 10 11 12 13 14 15 16 17 18 19 20 21 22 23" at bounding box center [275, 276] width 25 height 22
select select "18"
click at [263, 265] on select "00 01 02 03 04 05 06 07 08 09 10 11 12 13 14 15 16 17 18 19 20 21 22 23" at bounding box center [275, 276] width 25 height 22
type input "[DATE] 6:00 PM"
click at [405, 138] on label "Skills" at bounding box center [343, 143] width 315 height 13
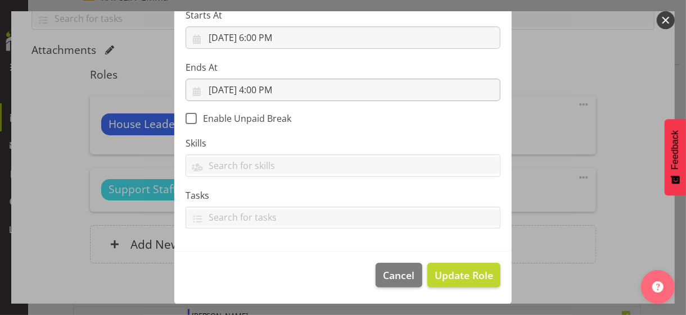
scroll to position [195, 0]
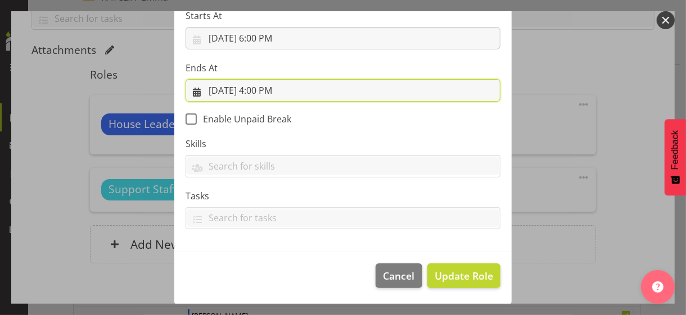
click at [257, 89] on input "[DATE] 4:00 PM" at bounding box center [343, 90] width 315 height 22
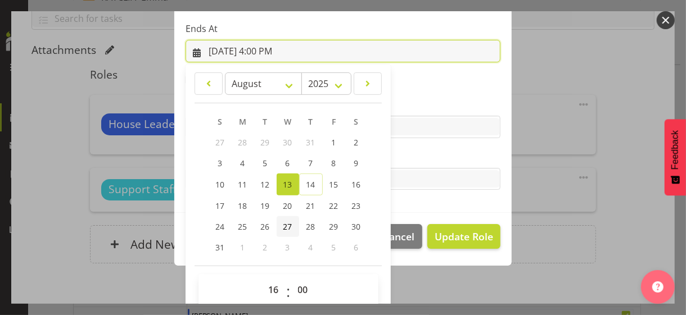
scroll to position [248, 0]
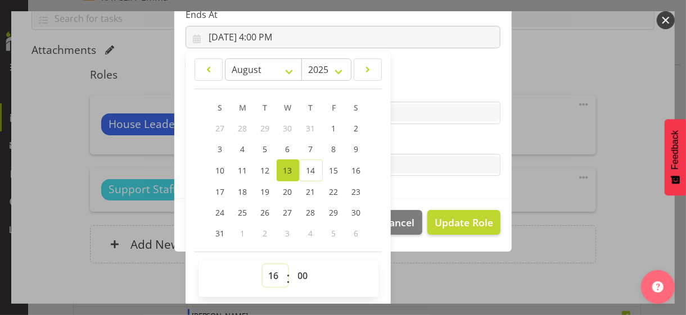
click at [264, 272] on select "00 01 02 03 04 05 06 07 08 09 10 11 12 13 14 15 16 17 18 19 20 21 22 23" at bounding box center [275, 276] width 25 height 22
select select "21"
click at [263, 265] on select "00 01 02 03 04 05 06 07 08 09 10 11 12 13 14 15 16 17 18 19 20 21 22 23" at bounding box center [275, 276] width 25 height 22
type input "[DATE] 9:00 PM"
click at [400, 143] on label "Tasks" at bounding box center [343, 142] width 315 height 13
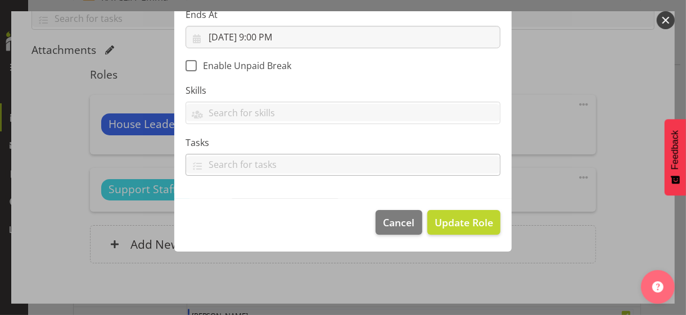
scroll to position [195, 0]
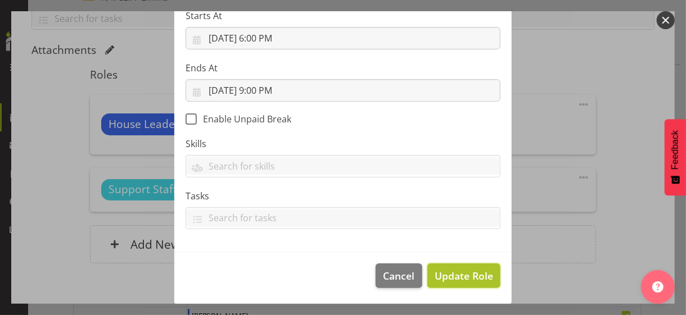
click at [455, 269] on span "Update Role" at bounding box center [464, 276] width 58 height 15
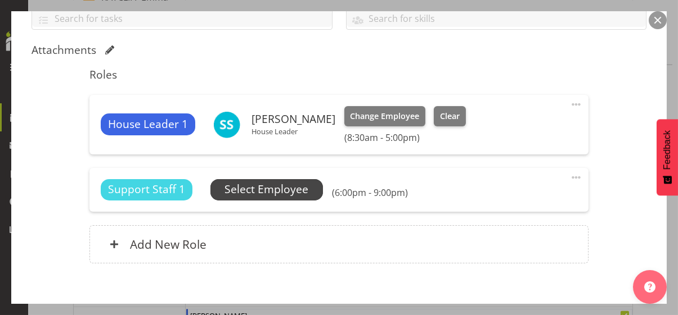
click at [275, 190] on span "Select Employee" at bounding box center [266, 190] width 84 height 16
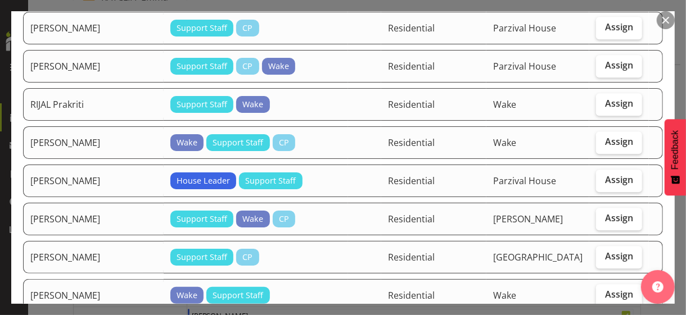
scroll to position [1518, 0]
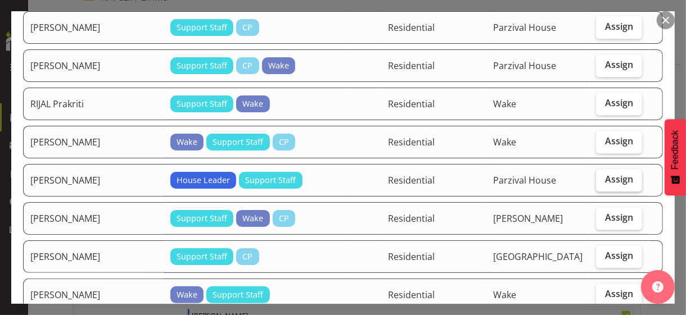
click at [605, 178] on span "Assign" at bounding box center [619, 179] width 28 height 11
click at [603, 178] on input "Assign" at bounding box center [599, 179] width 7 height 7
checkbox input "true"
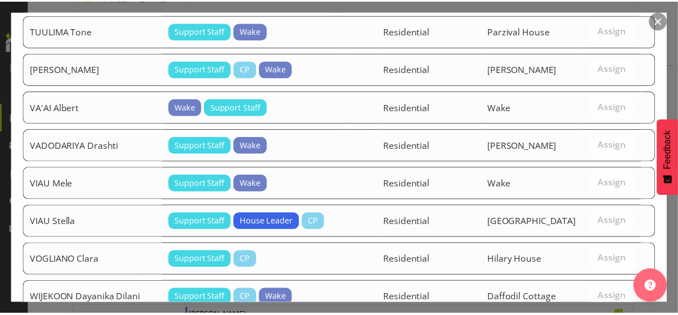
scroll to position [2081, 0]
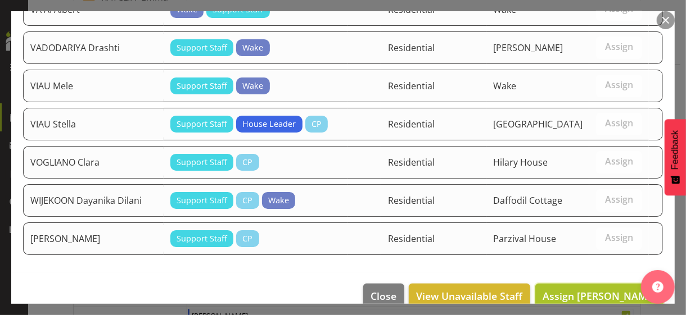
click at [576, 290] on span "Assign [PERSON_NAME]" at bounding box center [600, 296] width 114 height 13
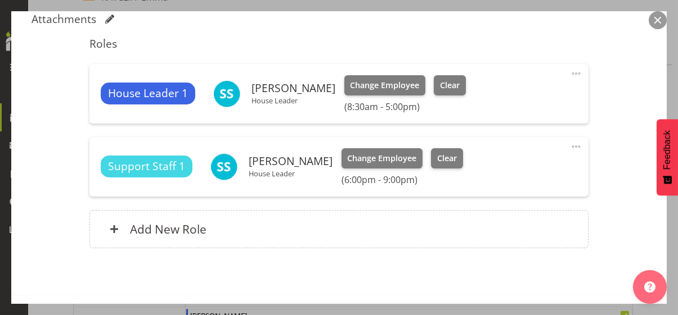
scroll to position [344, 0]
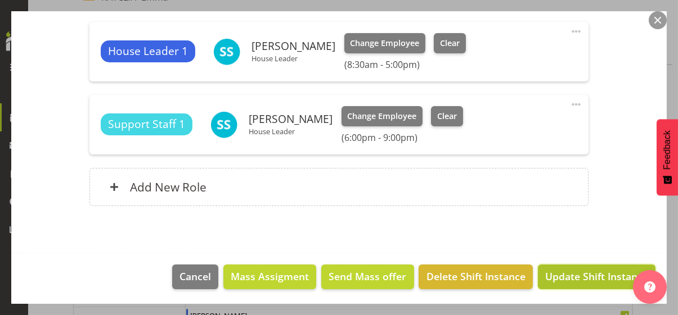
click at [569, 277] on span "Update Shift Instance" at bounding box center [596, 276] width 103 height 15
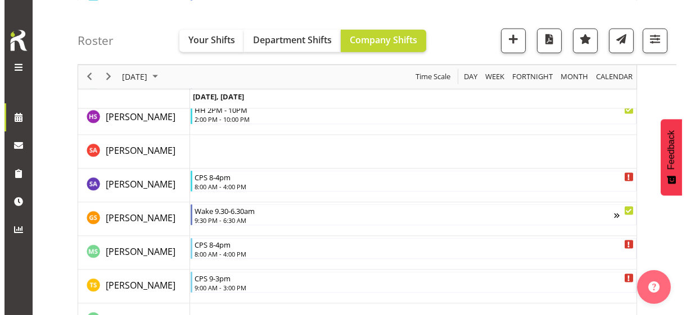
scroll to position [3085, 0]
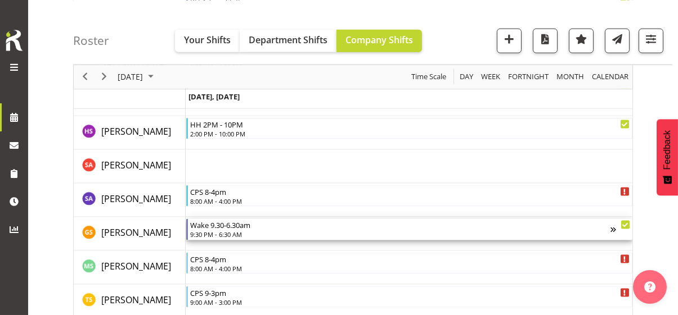
click at [218, 230] on div "9:30 PM - 6:30 AM" at bounding box center [400, 234] width 420 height 9
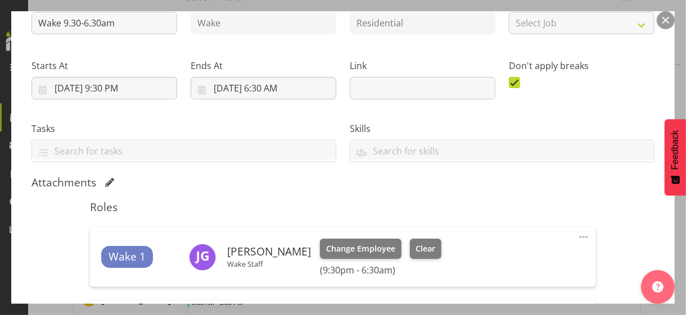
scroll to position [225, 0]
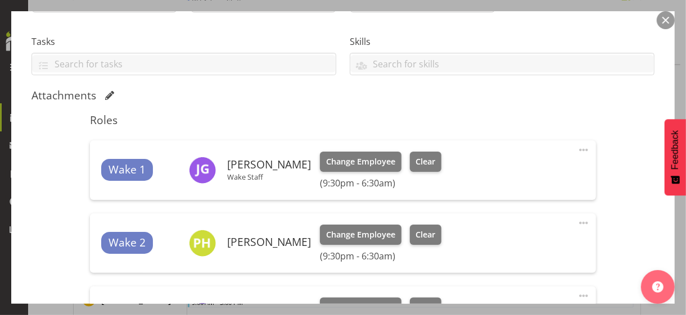
drag, startPoint x: 572, startPoint y: 148, endPoint x: 560, endPoint y: 151, distance: 12.3
click at [577, 147] on span at bounding box center [583, 149] width 13 height 13
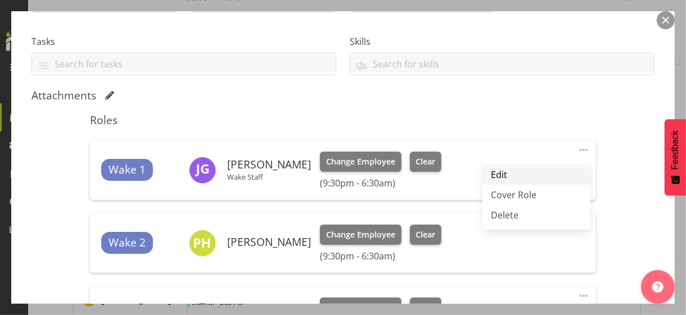
click at [507, 174] on link "Edit" at bounding box center [537, 175] width 108 height 20
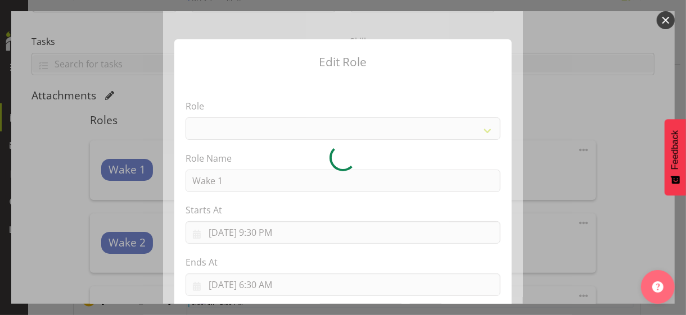
select select "1094"
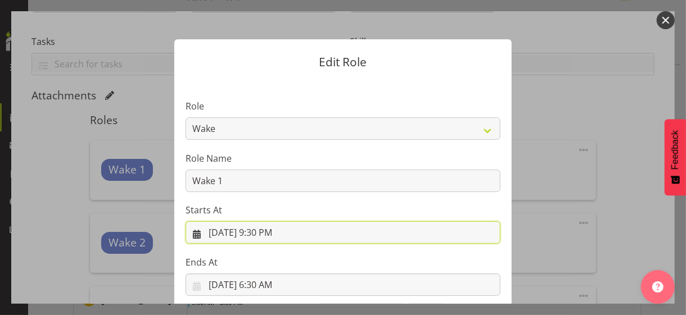
click at [263, 233] on input "[DATE] 9:30 PM" at bounding box center [343, 233] width 315 height 22
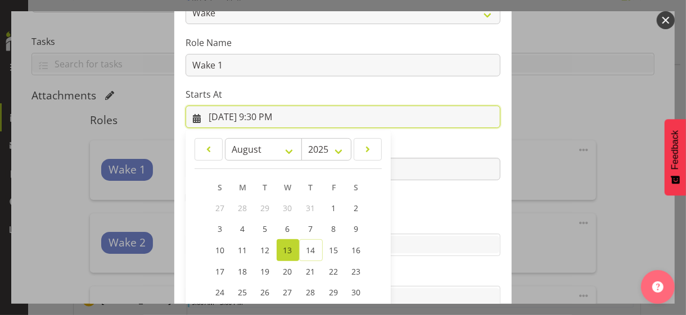
scroll to position [195, 0]
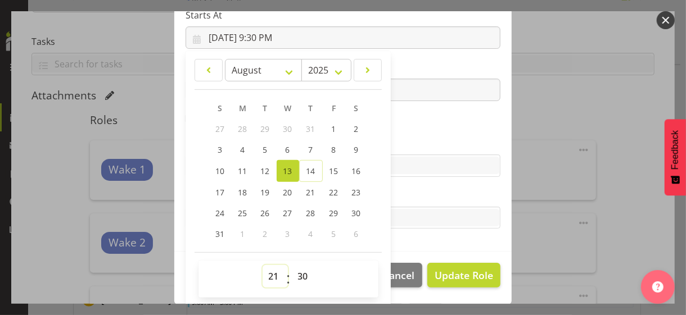
drag, startPoint x: 268, startPoint y: 273, endPoint x: 271, endPoint y: 266, distance: 8.1
click at [268, 273] on select "00 01 02 03 04 05 06 07 08 09 10 11 12 13 14 15 16 17 18 19 20 21 22 23" at bounding box center [275, 276] width 25 height 22
select select "20"
click at [263, 265] on select "00 01 02 03 04 05 06 07 08 09 10 11 12 13 14 15 16 17 18 19 20 21 22 23" at bounding box center [275, 276] width 25 height 22
type input "[DATE] 8:30 PM"
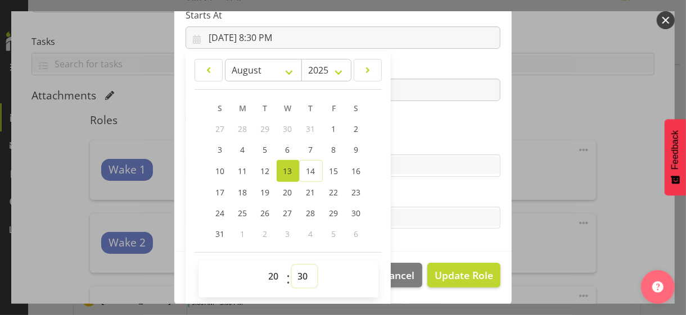
drag, startPoint x: 294, startPoint y: 276, endPoint x: 296, endPoint y: 266, distance: 10.3
click at [294, 275] on select "00 01 02 03 04 05 06 07 08 09 10 11 12 13 14 15 16 17 18 19 20 21 22 23 24 25 2…" at bounding box center [304, 276] width 25 height 22
select select "0"
click at [292, 265] on select "00 01 02 03 04 05 06 07 08 09 10 11 12 13 14 15 16 17 18 19 20 21 22 23 24 25 2…" at bounding box center [304, 276] width 25 height 22
type input "[DATE] 8:00 PM"
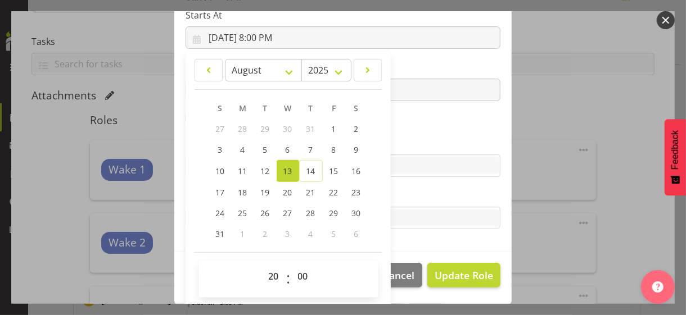
click at [403, 136] on section "Role CP House Leader Support Staff Wake Role Name Wake 1 Starts At [DATE] 8:00 …" at bounding box center [342, 68] width 337 height 368
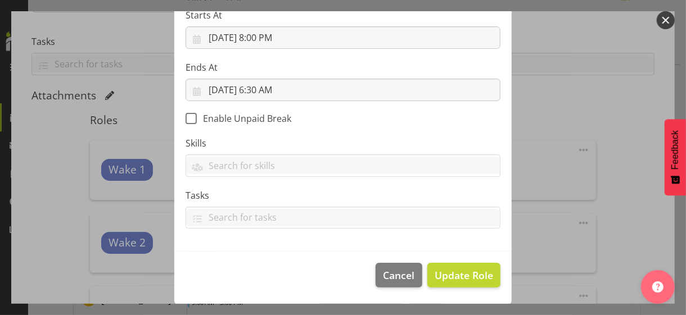
scroll to position [195, 0]
click at [456, 272] on span "Update Role" at bounding box center [464, 276] width 58 height 15
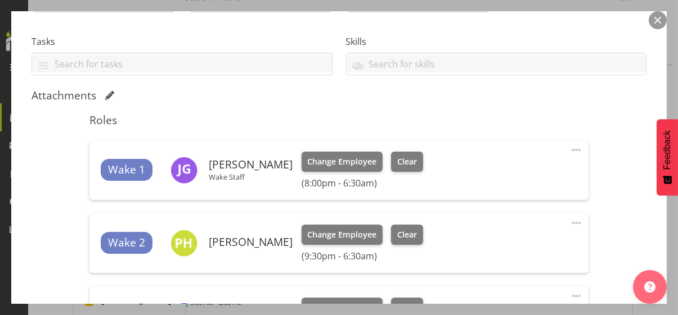
click at [569, 222] on span at bounding box center [575, 223] width 13 height 13
click at [516, 244] on link "Edit" at bounding box center [529, 248] width 108 height 20
select select "7"
select select "2025"
select select "21"
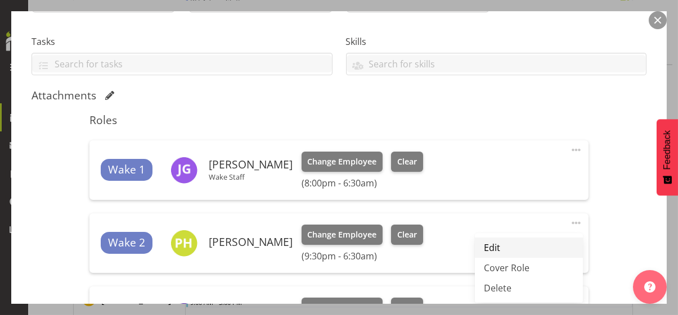
select select "30"
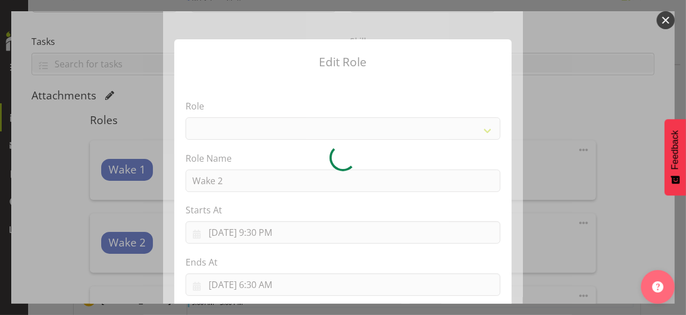
select select "1094"
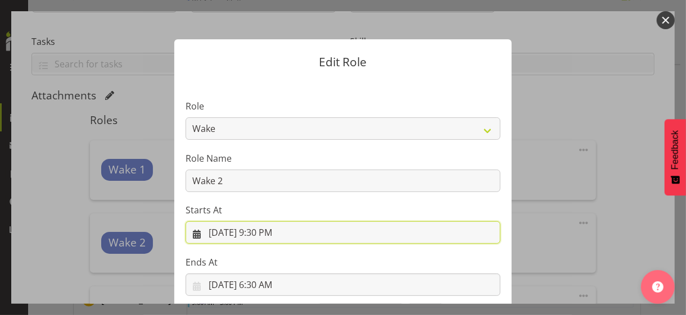
click at [264, 233] on input "[DATE] 9:30 PM" at bounding box center [343, 233] width 315 height 22
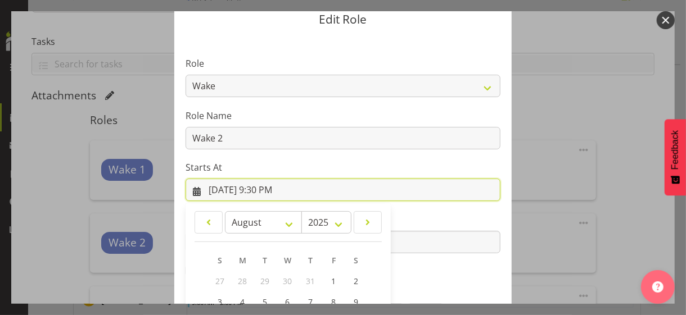
scroll to position [195, 0]
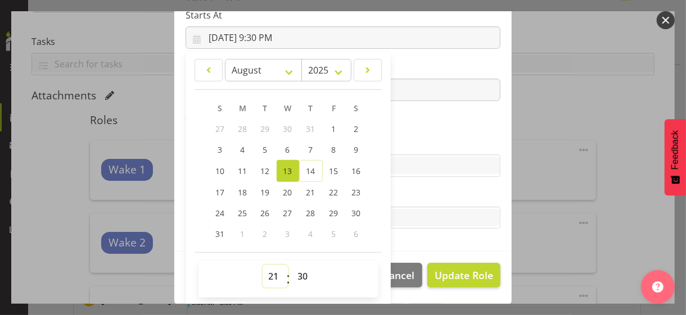
click at [267, 273] on select "00 01 02 03 04 05 06 07 08 09 10 11 12 13 14 15 16 17 18 19 20 21 22 23" at bounding box center [275, 276] width 25 height 22
select select "20"
click at [263, 265] on select "00 01 02 03 04 05 06 07 08 09 10 11 12 13 14 15 16 17 18 19 20 21 22 23" at bounding box center [275, 276] width 25 height 22
type input "[DATE] 8:30 PM"
drag, startPoint x: 296, startPoint y: 276, endPoint x: 300, endPoint y: 264, distance: 11.7
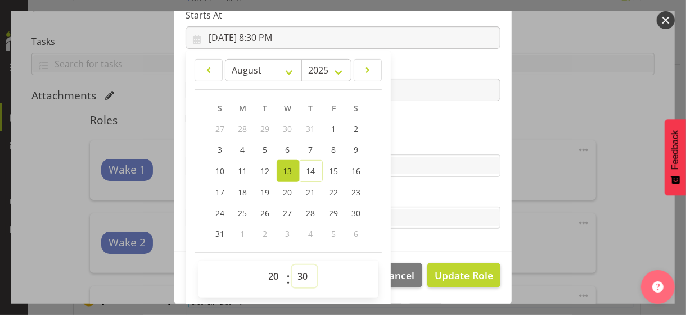
click at [296, 276] on select "00 01 02 03 04 05 06 07 08 09 10 11 12 13 14 15 16 17 18 19 20 21 22 23 24 25 2…" at bounding box center [304, 276] width 25 height 22
select select "0"
click at [292, 265] on select "00 01 02 03 04 05 06 07 08 09 10 11 12 13 14 15 16 17 18 19 20 21 22 23 24 25 2…" at bounding box center [304, 276] width 25 height 22
type input "[DATE] 8:00 PM"
click at [403, 119] on section "Role CP House Leader Support Staff Wake Role Name Wake 2 Starts At [DATE] 8:00 …" at bounding box center [342, 68] width 337 height 368
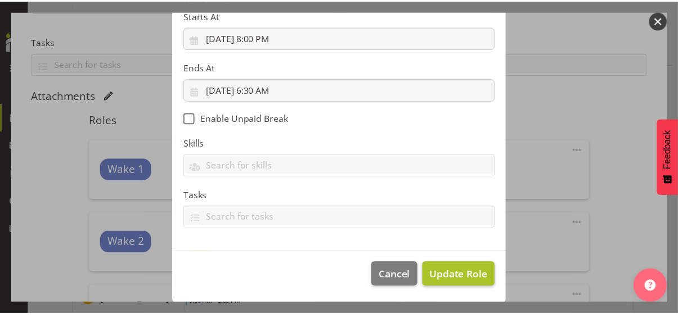
scroll to position [195, 0]
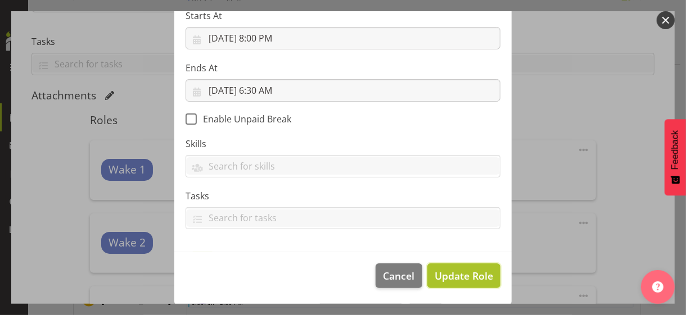
click at [456, 273] on span "Update Role" at bounding box center [464, 276] width 58 height 15
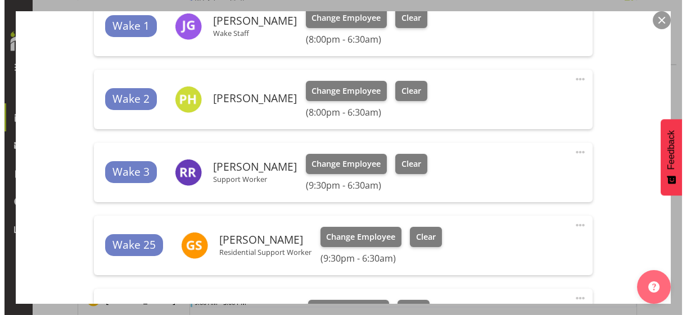
scroll to position [394, 0]
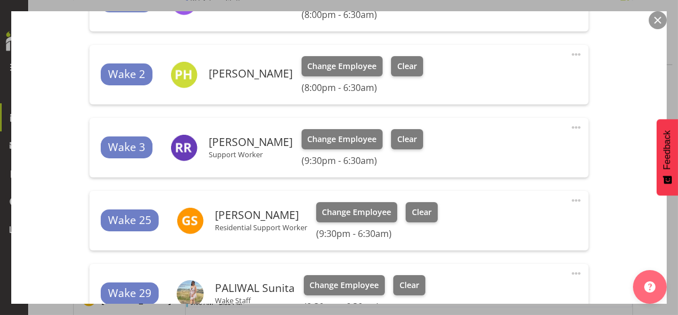
click at [569, 124] on span at bounding box center [575, 127] width 13 height 13
click at [502, 150] on link "Edit" at bounding box center [529, 152] width 108 height 20
select select "7"
select select "2025"
select select "21"
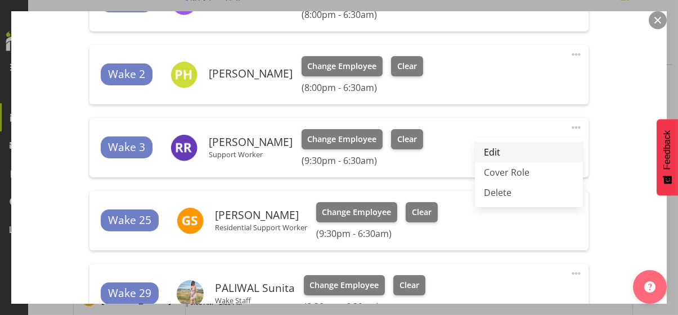
select select "30"
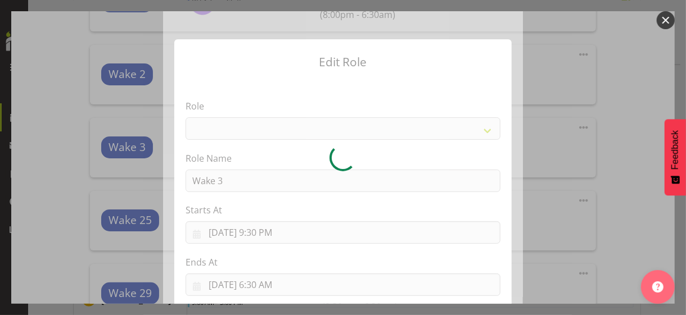
select select "1094"
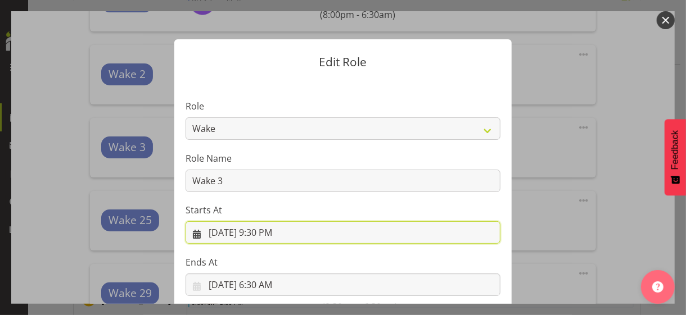
click at [264, 234] on input "[DATE] 9:30 PM" at bounding box center [343, 233] width 315 height 22
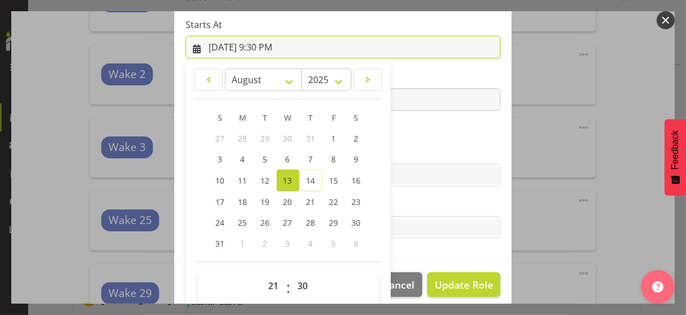
scroll to position [195, 0]
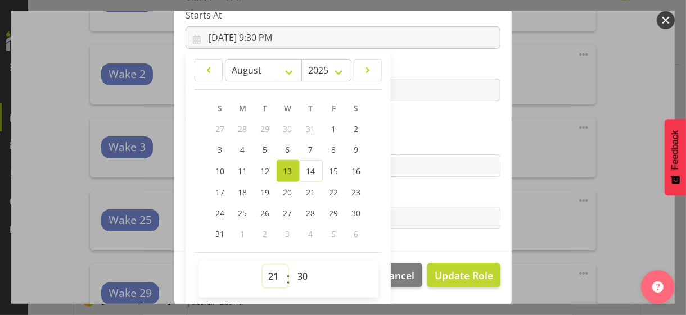
drag, startPoint x: 271, startPoint y: 273, endPoint x: 269, endPoint y: 267, distance: 6.3
click at [271, 273] on select "00 01 02 03 04 05 06 07 08 09 10 11 12 13 14 15 16 17 18 19 20 21 22 23" at bounding box center [275, 276] width 25 height 22
select select "20"
click at [263, 265] on select "00 01 02 03 04 05 06 07 08 09 10 11 12 13 14 15 16 17 18 19 20 21 22 23" at bounding box center [275, 276] width 25 height 22
type input "[DATE] 8:30 PM"
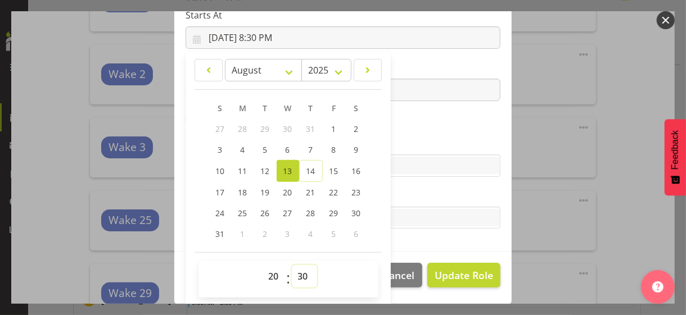
drag, startPoint x: 295, startPoint y: 276, endPoint x: 298, endPoint y: 271, distance: 5.8
click at [297, 273] on select "00 01 02 03 04 05 06 07 08 09 10 11 12 13 14 15 16 17 18 19 20 21 22 23 24 25 2…" at bounding box center [304, 276] width 25 height 22
select select "0"
click at [292, 265] on select "00 01 02 03 04 05 06 07 08 09 10 11 12 13 14 15 16 17 18 19 20 21 22 23 24 25 2…" at bounding box center [304, 276] width 25 height 22
type input "[DATE] 8:00 PM"
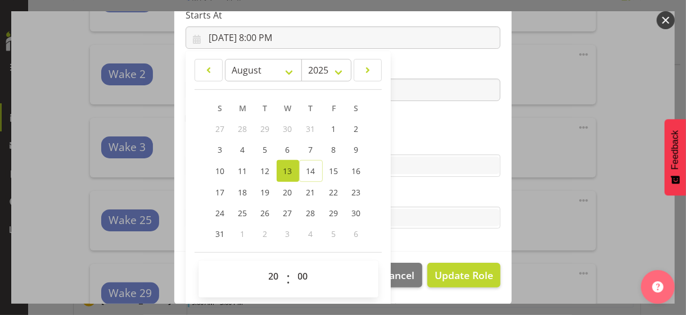
click at [400, 137] on label "Skills" at bounding box center [343, 143] width 315 height 13
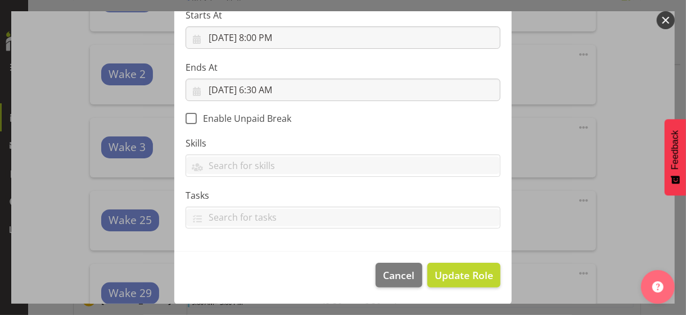
scroll to position [195, 0]
click at [457, 278] on span "Update Role" at bounding box center [464, 276] width 58 height 15
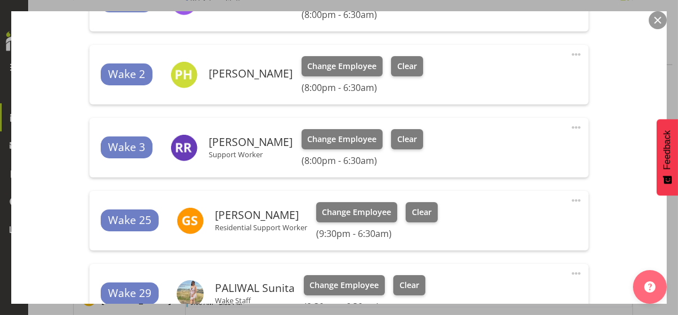
click at [569, 198] on span at bounding box center [575, 200] width 13 height 13
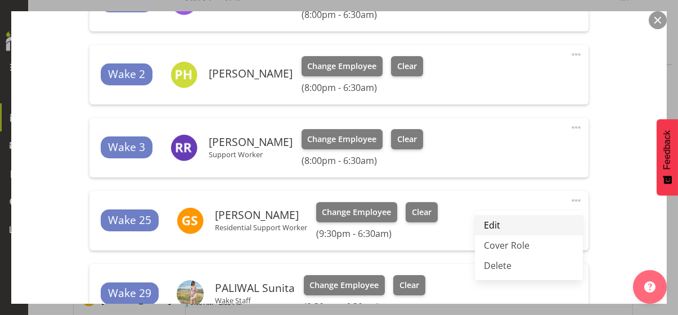
click at [499, 222] on link "Edit" at bounding box center [529, 225] width 108 height 20
select select "7"
select select "2025"
select select "21"
select select "30"
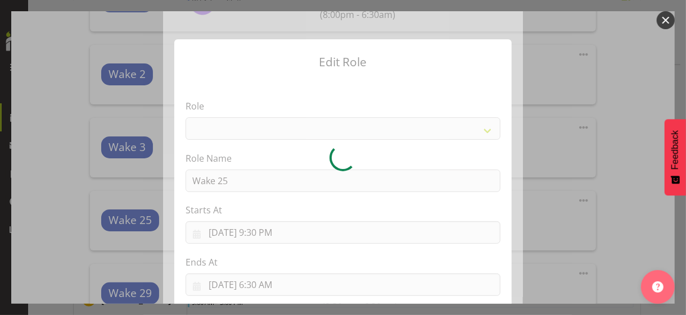
select select "1094"
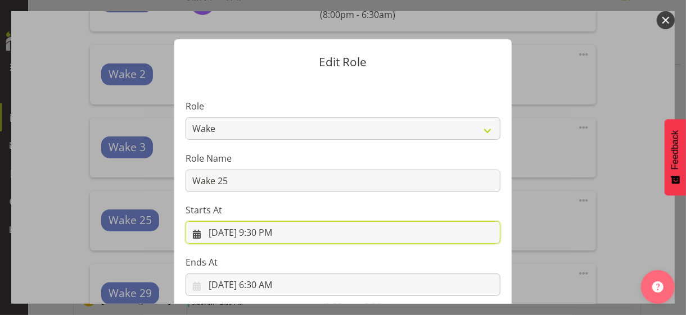
click at [262, 233] on input "[DATE] 9:30 PM" at bounding box center [343, 233] width 315 height 22
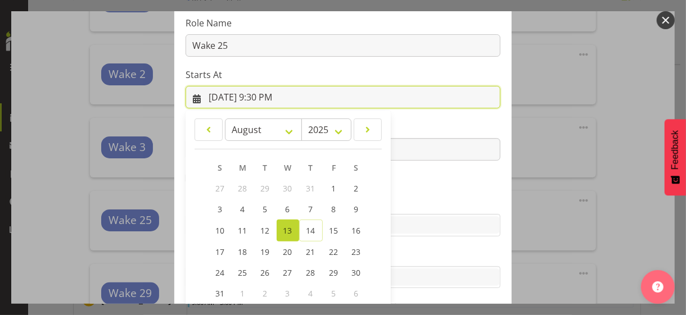
scroll to position [195, 0]
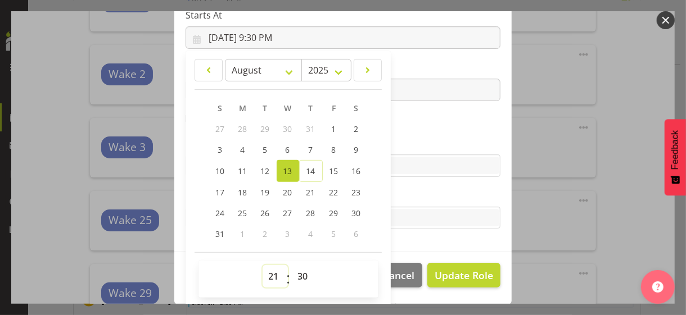
drag, startPoint x: 265, startPoint y: 274, endPoint x: 269, endPoint y: 267, distance: 8.3
click at [265, 273] on select "00 01 02 03 04 05 06 07 08 09 10 11 12 13 14 15 16 17 18 19 20 21 22 23" at bounding box center [275, 276] width 25 height 22
select select "20"
click at [263, 265] on select "00 01 02 03 04 05 06 07 08 09 10 11 12 13 14 15 16 17 18 19 20 21 22 23" at bounding box center [275, 276] width 25 height 22
type input "[DATE] 8:30 PM"
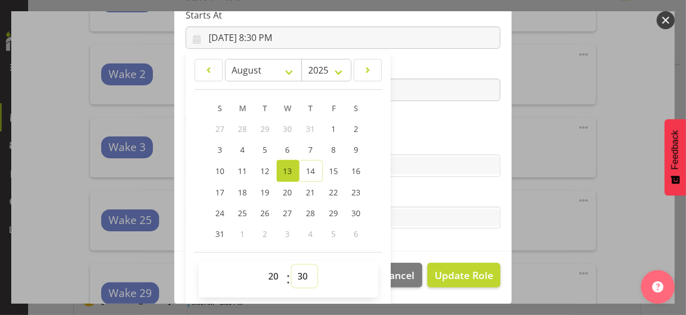
click at [298, 272] on select "00 01 02 03 04 05 06 07 08 09 10 11 12 13 14 15 16 17 18 19 20 21 22 23 24 25 2…" at bounding box center [304, 276] width 25 height 22
select select "0"
click at [292, 265] on select "00 01 02 03 04 05 06 07 08 09 10 11 12 13 14 15 16 17 18 19 20 21 22 23 24 25 2…" at bounding box center [304, 276] width 25 height 22
type input "[DATE] 8:00 PM"
drag, startPoint x: 405, startPoint y: 127, endPoint x: 425, endPoint y: 163, distance: 41.0
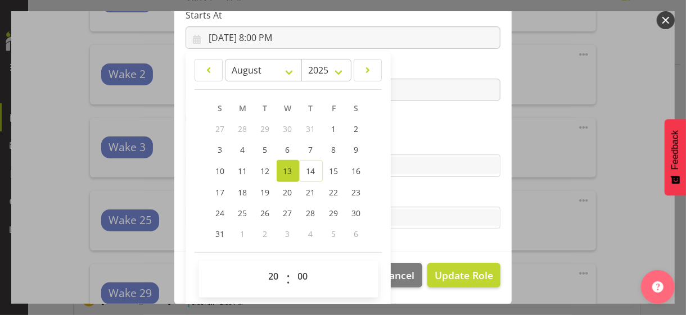
click at [404, 127] on section "Role CP House Leader Support Staff Wake Role Name Wake 25 Starts At [DATE] 8:00…" at bounding box center [342, 68] width 337 height 368
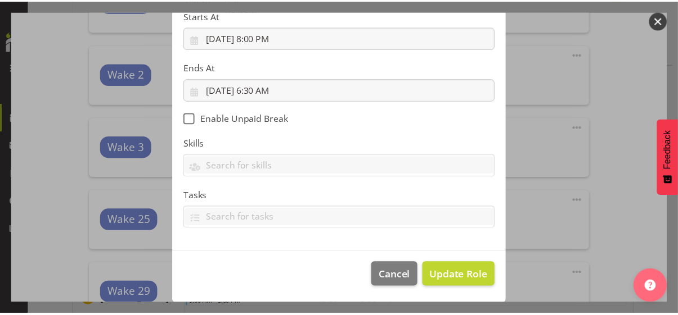
scroll to position [195, 0]
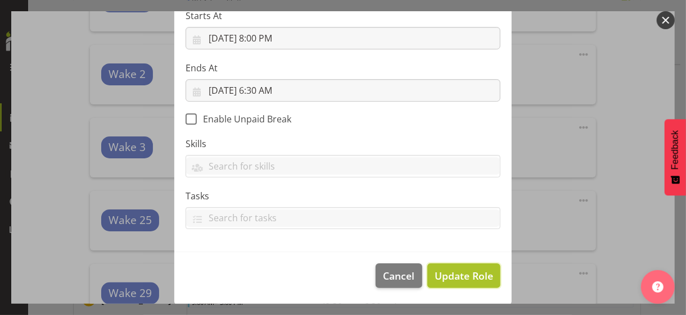
click at [462, 273] on span "Update Role" at bounding box center [464, 276] width 58 height 15
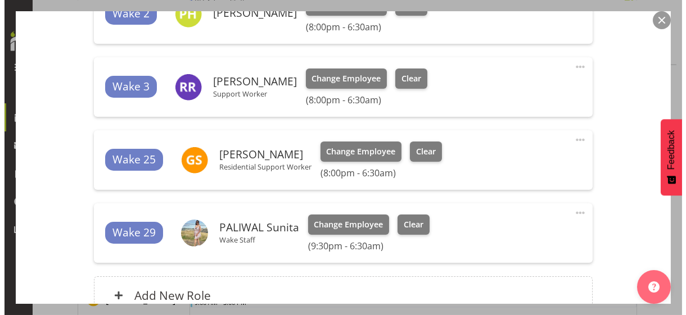
scroll to position [506, 0]
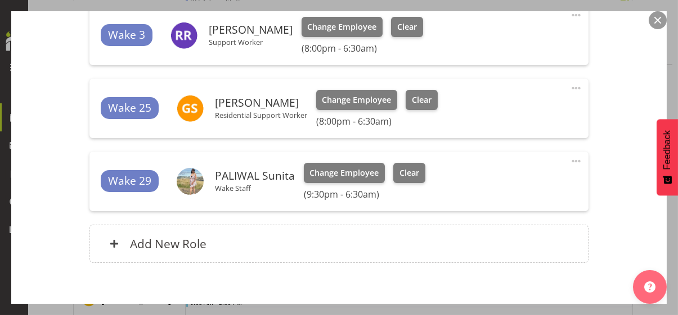
drag, startPoint x: 565, startPoint y: 158, endPoint x: 560, endPoint y: 162, distance: 6.4
click at [569, 158] on span at bounding box center [575, 161] width 13 height 13
click at [498, 186] on link "Edit" at bounding box center [529, 186] width 108 height 20
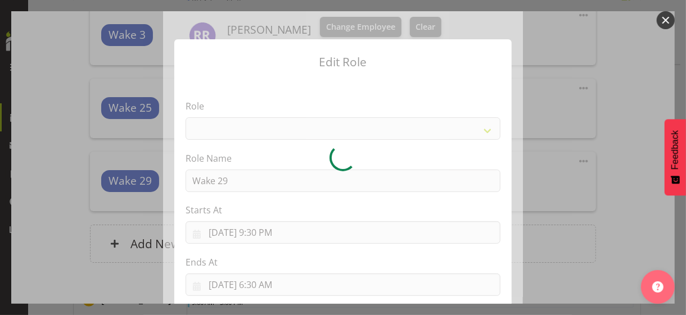
select select "1094"
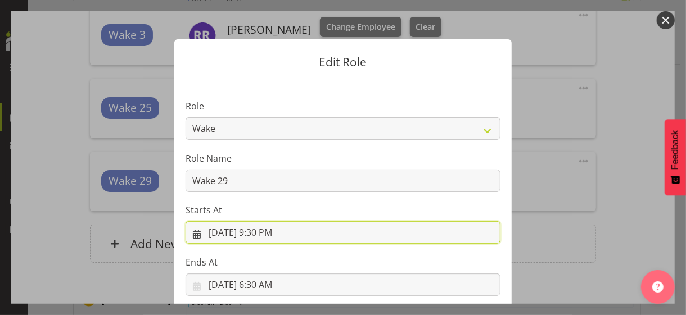
click at [265, 231] on input "[DATE] 9:30 PM" at bounding box center [343, 233] width 315 height 22
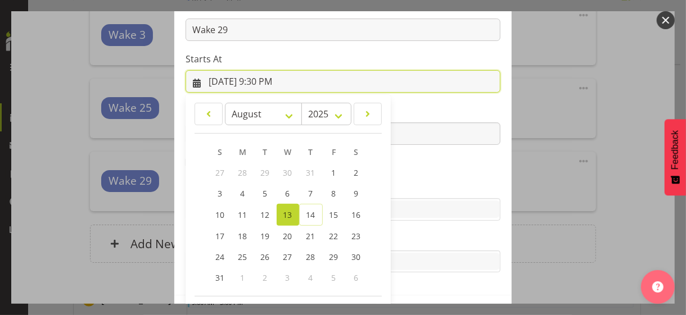
scroll to position [195, 0]
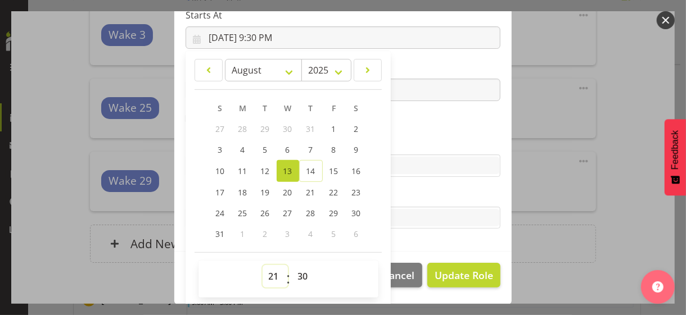
drag, startPoint x: 267, startPoint y: 274, endPoint x: 272, endPoint y: 265, distance: 10.1
click at [268, 273] on select "00 01 02 03 04 05 06 07 08 09 10 11 12 13 14 15 16 17 18 19 20 21 22 23" at bounding box center [275, 276] width 25 height 22
select select "20"
click at [263, 265] on select "00 01 02 03 04 05 06 07 08 09 10 11 12 13 14 15 16 17 18 19 20 21 22 23" at bounding box center [275, 276] width 25 height 22
type input "[DATE] 8:30 PM"
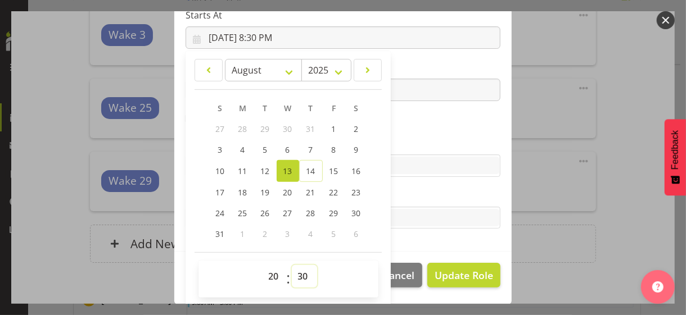
click at [296, 271] on select "00 01 02 03 04 05 06 07 08 09 10 11 12 13 14 15 16 17 18 19 20 21 22 23 24 25 2…" at bounding box center [304, 276] width 25 height 22
select select "0"
click at [292, 265] on select "00 01 02 03 04 05 06 07 08 09 10 11 12 13 14 15 16 17 18 19 20 21 22 23 24 25 2…" at bounding box center [304, 276] width 25 height 22
type input "[DATE] 8:00 PM"
click at [414, 137] on label "Skills" at bounding box center [343, 143] width 315 height 13
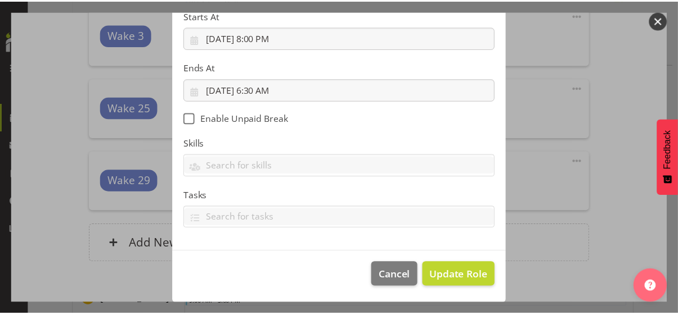
scroll to position [195, 0]
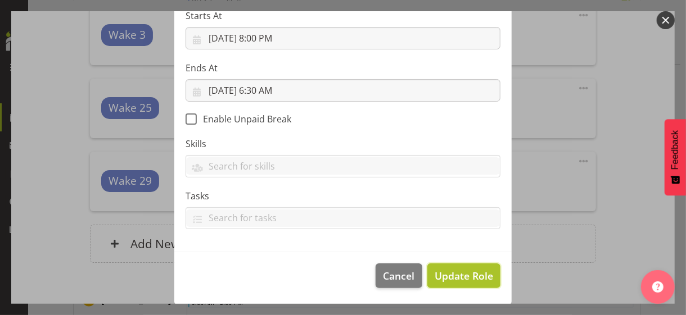
click at [458, 273] on span "Update Role" at bounding box center [464, 276] width 58 height 15
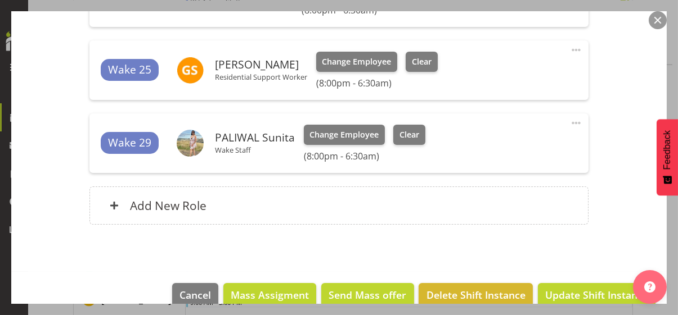
scroll to position [562, 0]
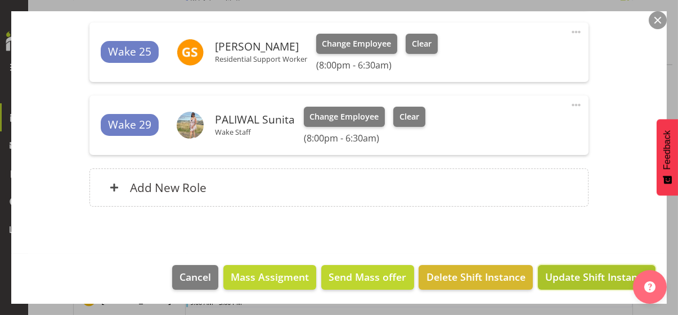
click at [564, 273] on span "Update Shift Instance" at bounding box center [596, 277] width 103 height 15
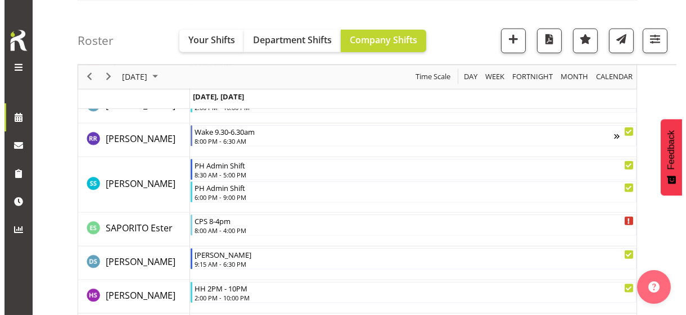
scroll to position [2860, 0]
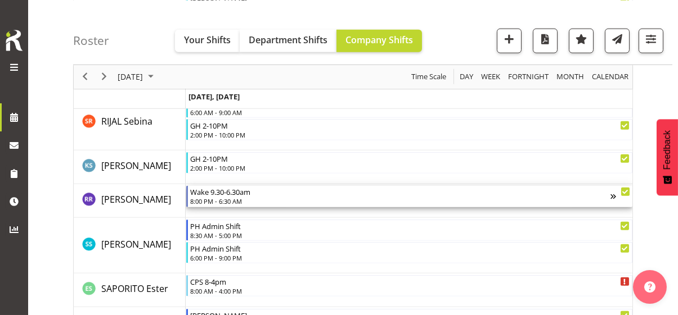
click at [226, 200] on div "8:00 PM - 6:30 AM" at bounding box center [400, 201] width 420 height 9
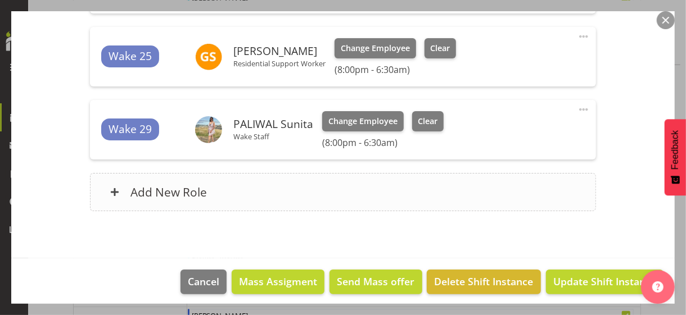
scroll to position [563, 0]
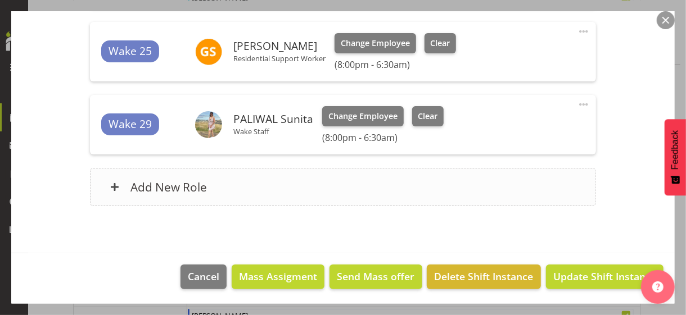
click at [231, 187] on div "Add New Role" at bounding box center [343, 187] width 506 height 38
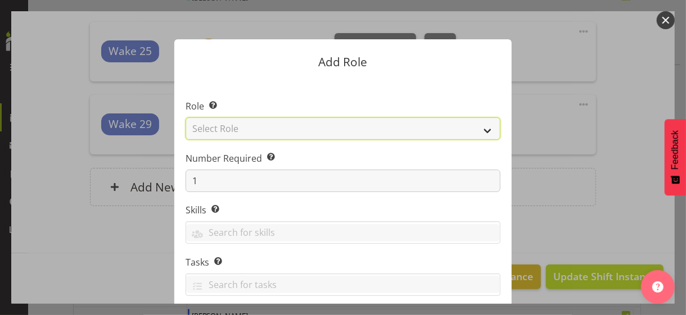
click at [232, 129] on select "Select Role CP House Leader Support Staff Wake" at bounding box center [343, 129] width 315 height 22
click at [186, 118] on select "Select Role CP House Leader Support Staff Wake" at bounding box center [343, 129] width 315 height 22
drag, startPoint x: 221, startPoint y: 131, endPoint x: 223, endPoint y: 137, distance: 6.1
click at [221, 131] on select "CP House Leader Support Staff Wake" at bounding box center [343, 129] width 315 height 22
select select "1094"
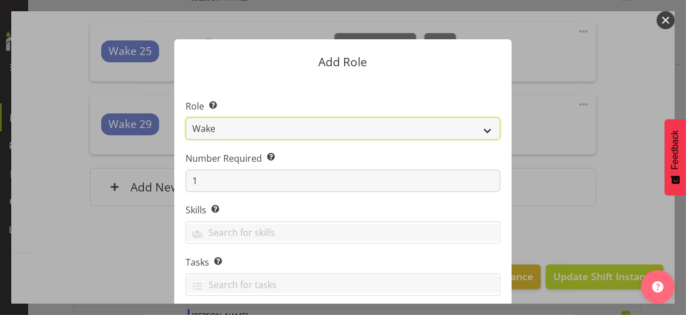
click at [186, 118] on select "CP House Leader Support Staff Wake" at bounding box center [343, 129] width 315 height 22
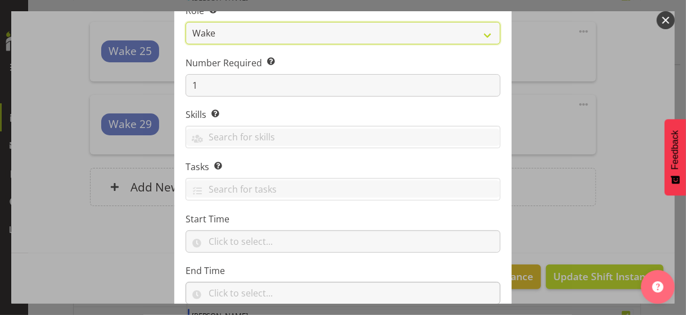
scroll to position [171, 0]
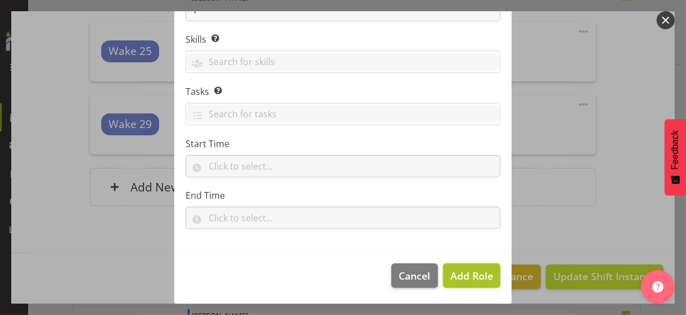
click at [467, 276] on span "Add Role" at bounding box center [471, 275] width 43 height 13
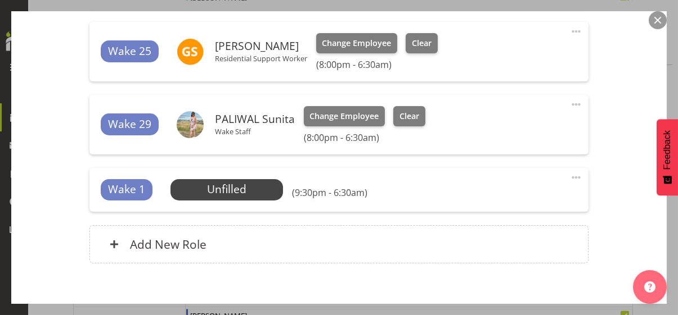
click at [569, 174] on span at bounding box center [575, 177] width 13 height 13
click at [501, 195] on link "Edit" at bounding box center [529, 202] width 108 height 20
select select "7"
select select "2025"
select select "21"
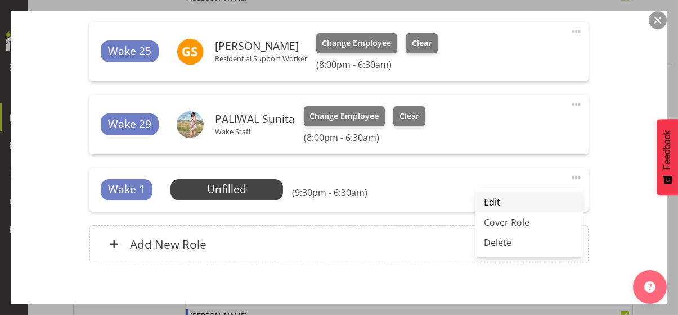
select select "30"
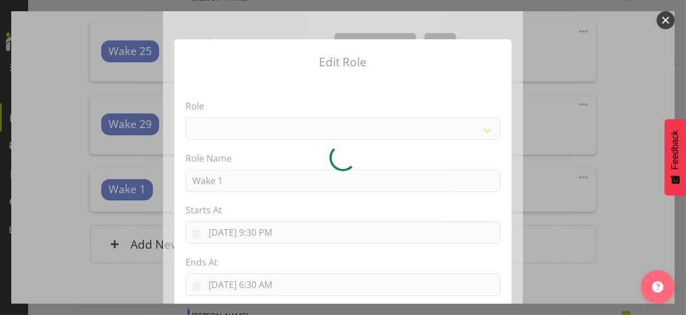
select select "1094"
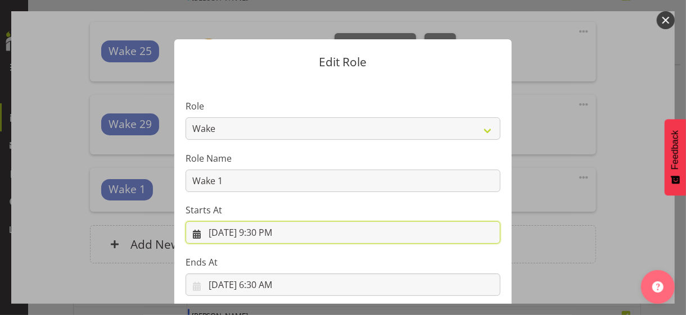
click at [266, 235] on input "[DATE] 9:30 PM" at bounding box center [343, 233] width 315 height 22
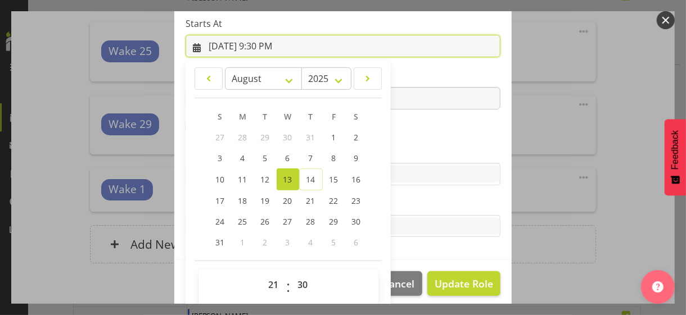
scroll to position [195, 0]
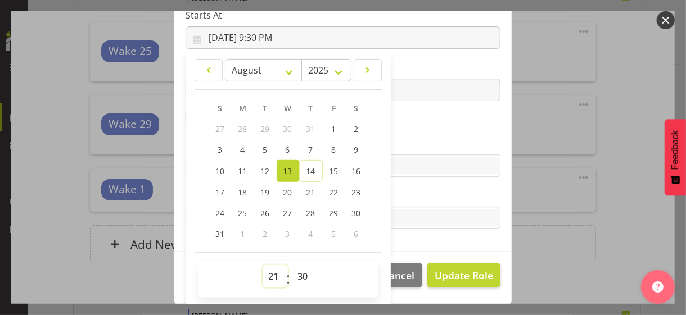
click at [270, 273] on select "00 01 02 03 04 05 06 07 08 09 10 11 12 13 14 15 16 17 18 19 20 21 22 23" at bounding box center [275, 276] width 25 height 22
select select "20"
click at [263, 265] on select "00 01 02 03 04 05 06 07 08 09 10 11 12 13 14 15 16 17 18 19 20 21 22 23" at bounding box center [275, 276] width 25 height 22
type input "[DATE] 8:30 PM"
click at [298, 273] on select "00 01 02 03 04 05 06 07 08 09 10 11 12 13 14 15 16 17 18 19 20 21 22 23 24 25 2…" at bounding box center [304, 276] width 25 height 22
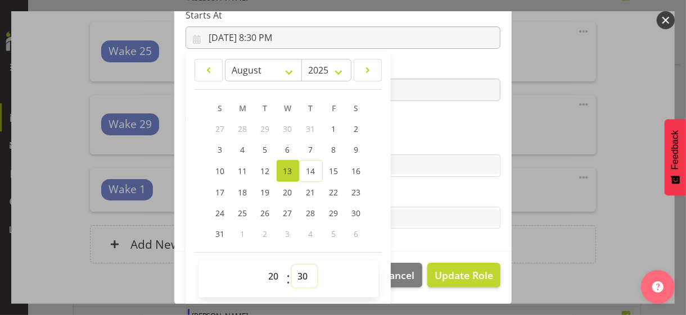
select select "0"
click at [292, 265] on select "00 01 02 03 04 05 06 07 08 09 10 11 12 13 14 15 16 17 18 19 20 21 22 23 24 25 2…" at bounding box center [304, 276] width 25 height 22
type input "[DATE] 8:00 PM"
click at [407, 128] on section "Role CP House Leader Support Staff Wake Role Name Wake 1 Starts At [DATE] 8:00 …" at bounding box center [342, 68] width 337 height 368
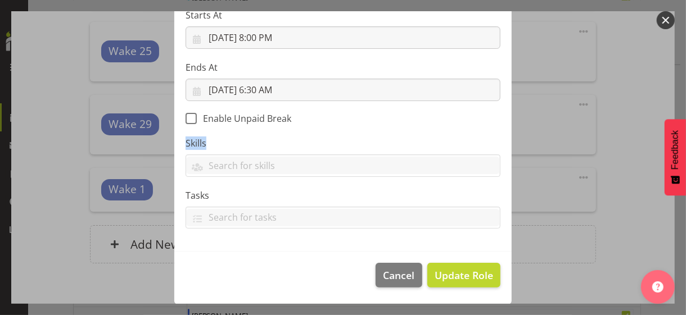
scroll to position [195, 0]
click at [458, 276] on span "Update Role" at bounding box center [464, 276] width 58 height 15
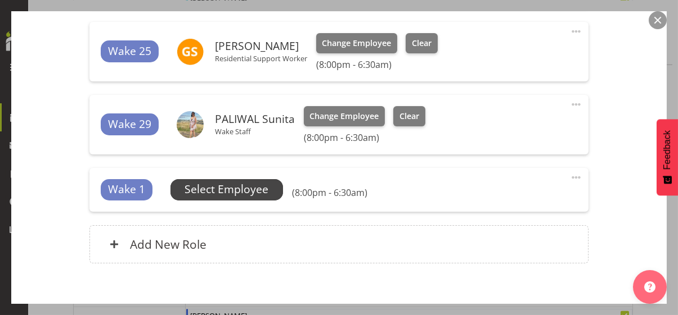
click at [244, 186] on span "Select Employee" at bounding box center [226, 190] width 84 height 16
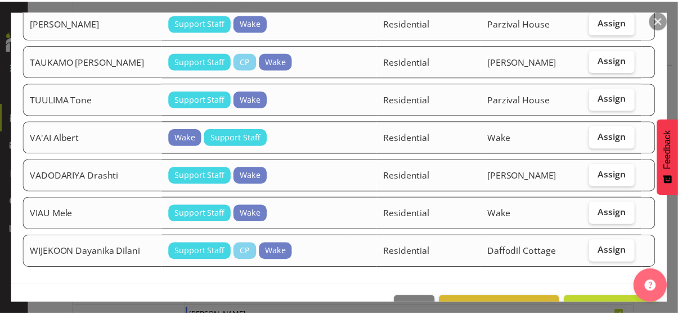
scroll to position [869, 0]
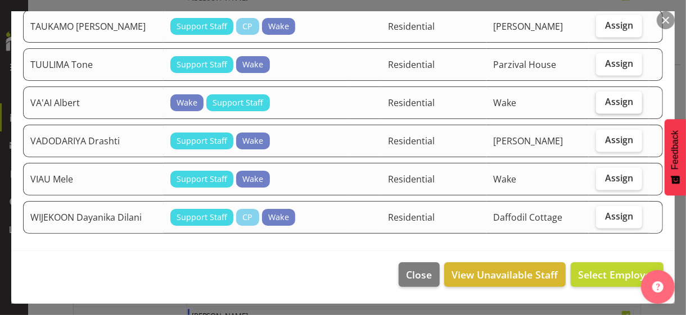
click at [609, 104] on span "Assign" at bounding box center [619, 101] width 28 height 11
click at [603, 104] on input "Assign" at bounding box center [599, 101] width 7 height 7
checkbox input "true"
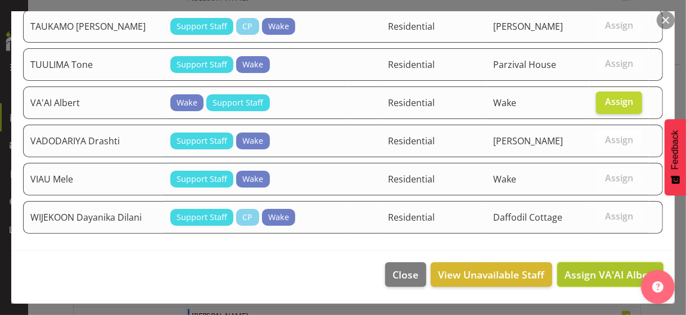
click at [600, 273] on span "Assign VA'AI Albert" at bounding box center [611, 274] width 92 height 13
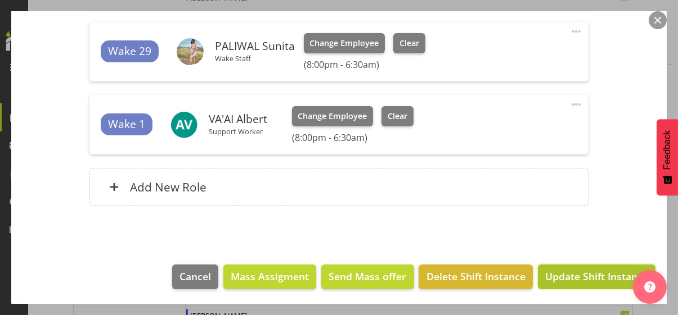
click at [588, 273] on span "Update Shift Instance" at bounding box center [596, 276] width 103 height 15
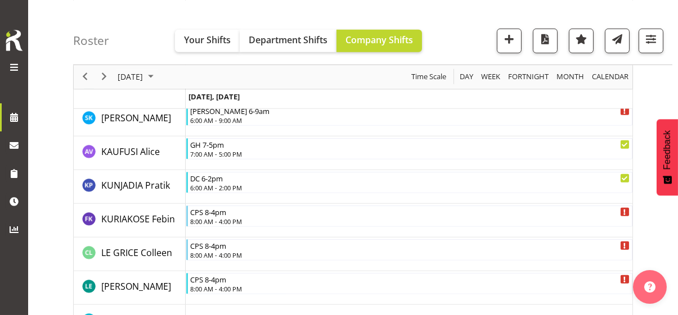
scroll to position [2860, 0]
